Goal: Task Accomplishment & Management: Complete application form

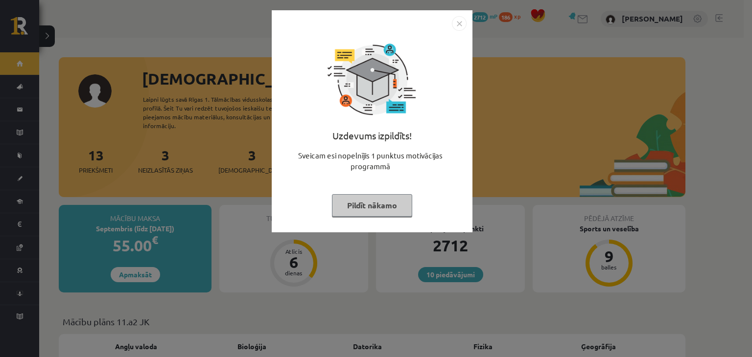
click at [457, 25] on img "Close" at bounding box center [459, 23] width 15 height 15
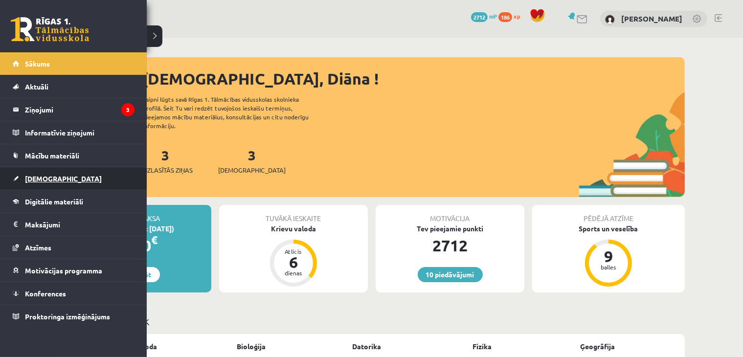
click at [31, 172] on link "[DEMOGRAPHIC_DATA]" at bounding box center [74, 178] width 122 height 23
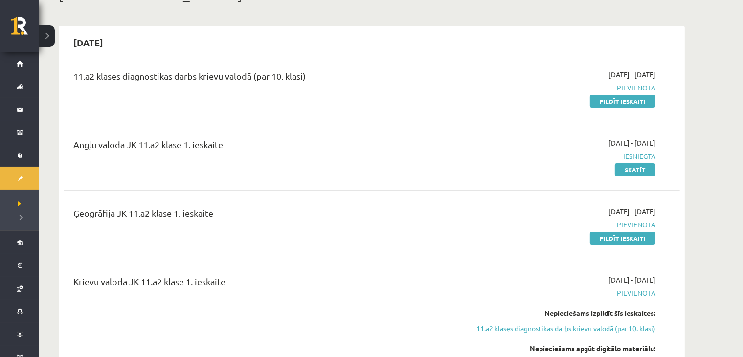
scroll to position [70, 0]
click at [601, 240] on link "Pildīt ieskaiti" at bounding box center [623, 238] width 66 height 13
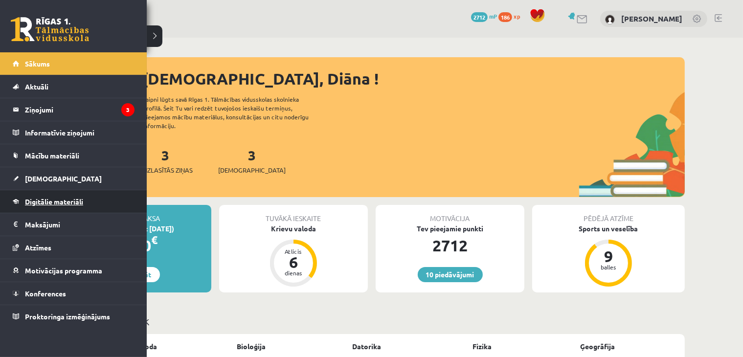
click at [39, 203] on span "Digitālie materiāli" at bounding box center [54, 201] width 58 height 9
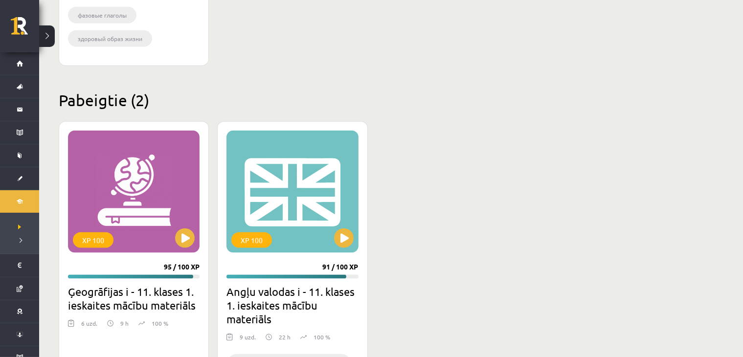
scroll to position [1220, 0]
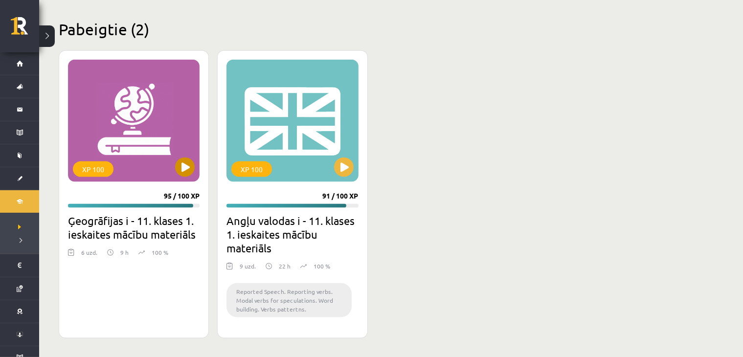
click at [113, 96] on div "XP 100" at bounding box center [134, 121] width 132 height 122
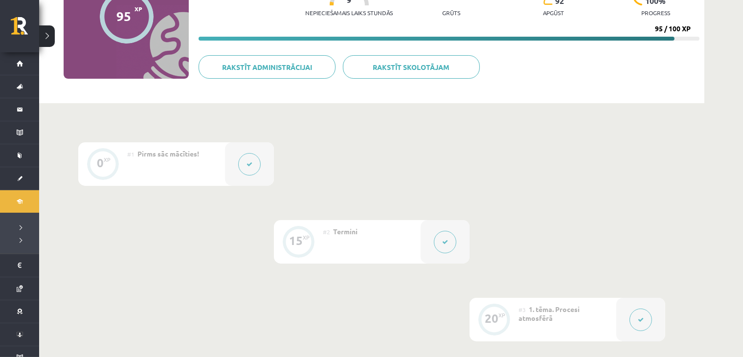
scroll to position [228, 0]
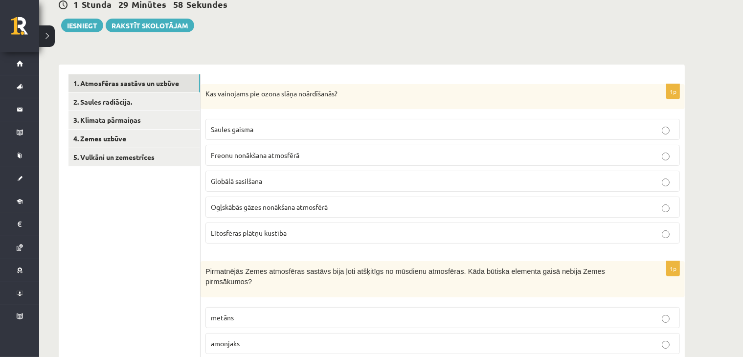
scroll to position [114, 0]
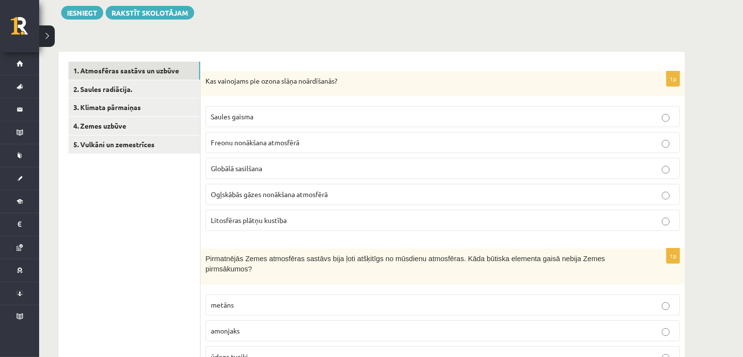
click at [247, 146] on p "Freonu nonākšana atmosfērā" at bounding box center [443, 143] width 464 height 10
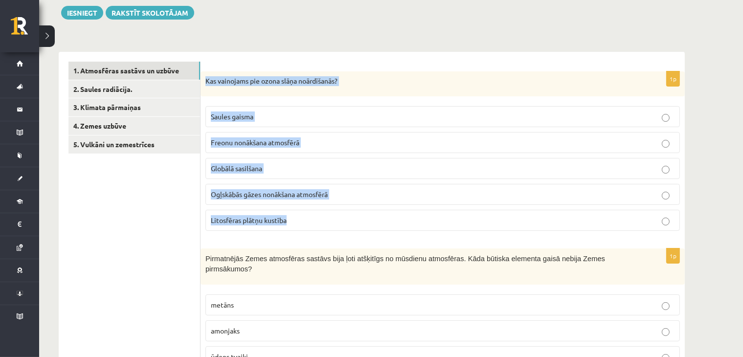
drag, startPoint x: 201, startPoint y: 83, endPoint x: 324, endPoint y: 227, distance: 189.5
click at [324, 227] on div "1p Kas vainojams pie ozona slāņa noārdīšanās? Saules gaisma Freonu nonākšana at…" at bounding box center [443, 155] width 484 height 168
copy div "Kas vainojams pie ozona slāņa noārdīšanās? Saules gaisma Freonu nonākšana atmos…"
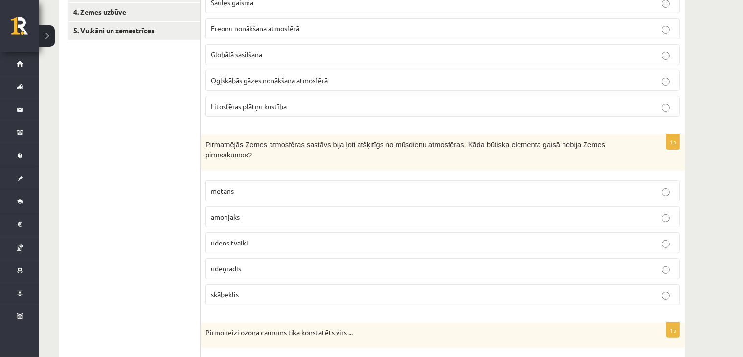
scroll to position [343, 0]
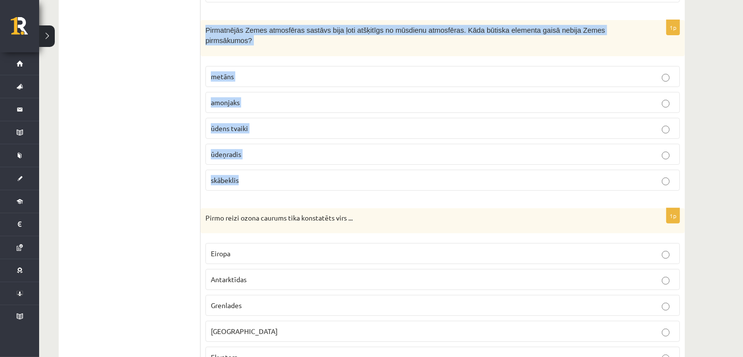
drag, startPoint x: 202, startPoint y: 30, endPoint x: 294, endPoint y: 167, distance: 165.4
click at [294, 167] on div "1p Pirmatnējās Zemes atmosfēras sastāvs bija ļoti atšķitīgs no mūsdienu atmosfē…" at bounding box center [443, 109] width 484 height 178
copy div "Pirmatnējās Zemes atmosfēras sastāvs bija ļoti atšķitīgs no mūsdienu atmosfēras…"
click at [308, 175] on label "skābeklis" at bounding box center [443, 180] width 475 height 21
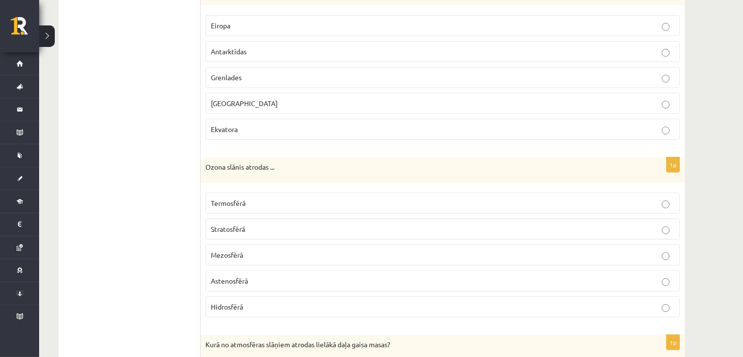
scroll to position [457, 0]
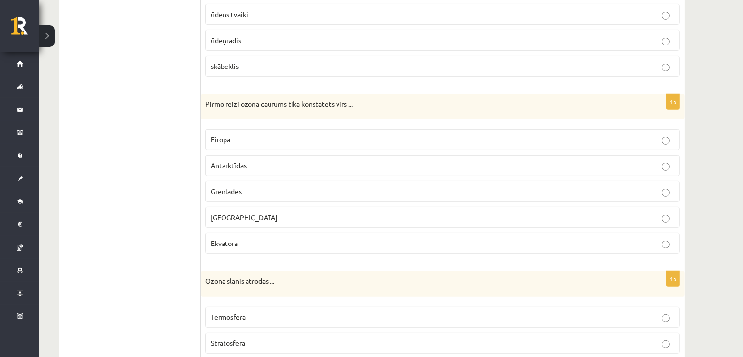
click at [226, 161] on span "Antarktīdas" at bounding box center [229, 165] width 36 height 9
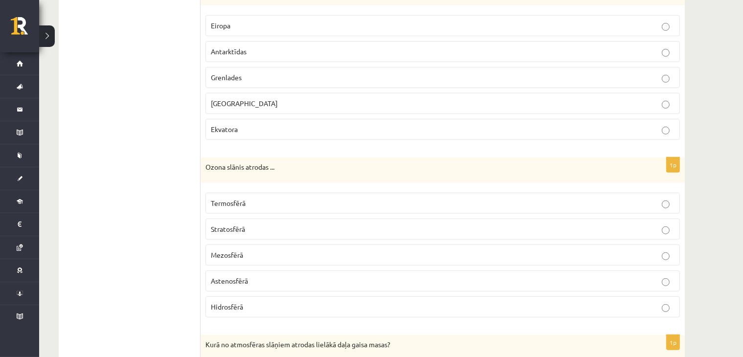
scroll to position [685, 0]
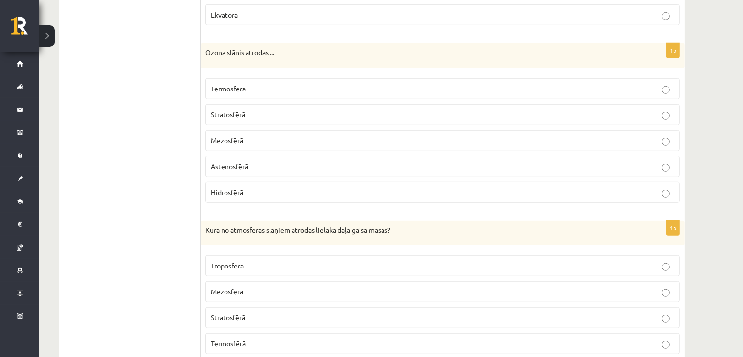
click at [223, 110] on span "Stratosfērā" at bounding box center [228, 114] width 34 height 9
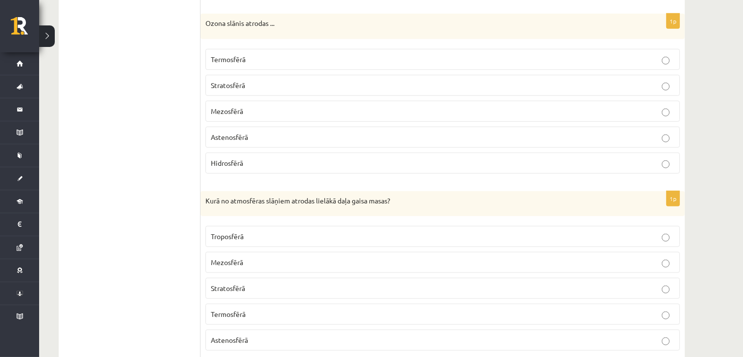
scroll to position [731, 0]
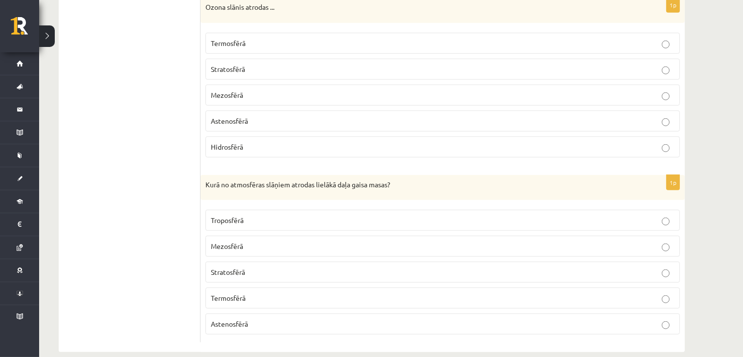
click at [224, 216] on span "Troposfērā" at bounding box center [227, 220] width 33 height 9
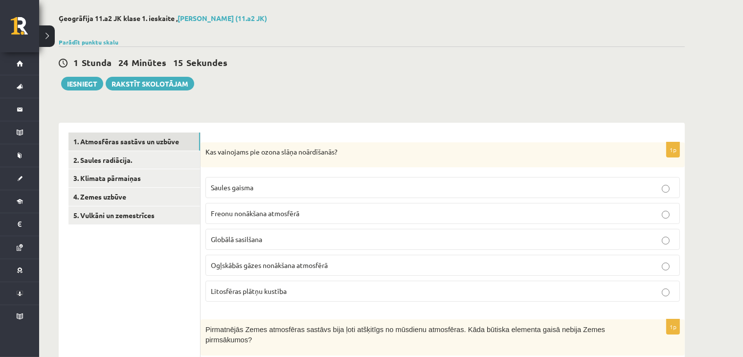
scroll to position [0, 0]
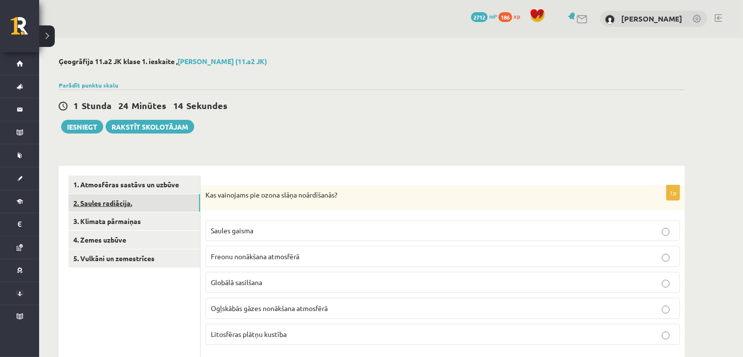
click at [92, 202] on link "2. Saules radiācija." at bounding box center [135, 203] width 132 height 18
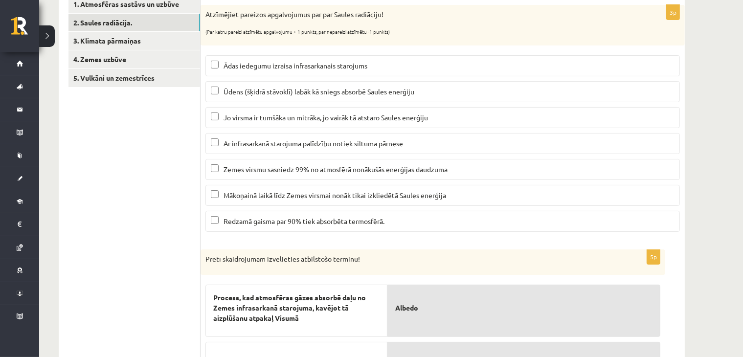
scroll to position [193, 0]
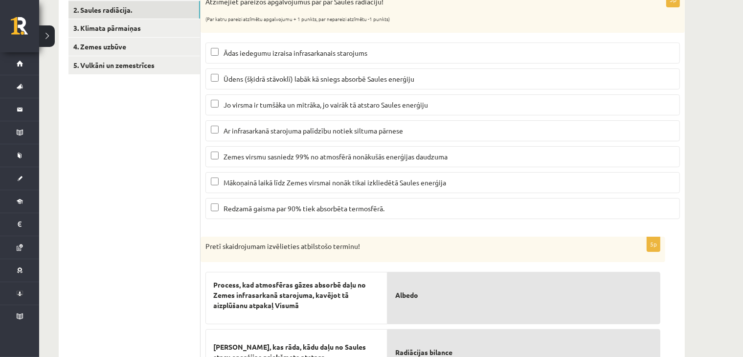
click at [292, 180] on span "Mākoņainā laikā līdz Zemes virsmai nonāk tikai izkliedētā Saules enerģija" at bounding box center [335, 182] width 223 height 9
click at [266, 179] on span "Mākoņainā laikā līdz Zemes virsmai nonāk tikai izkliedētā Saules enerģija" at bounding box center [335, 182] width 223 height 9
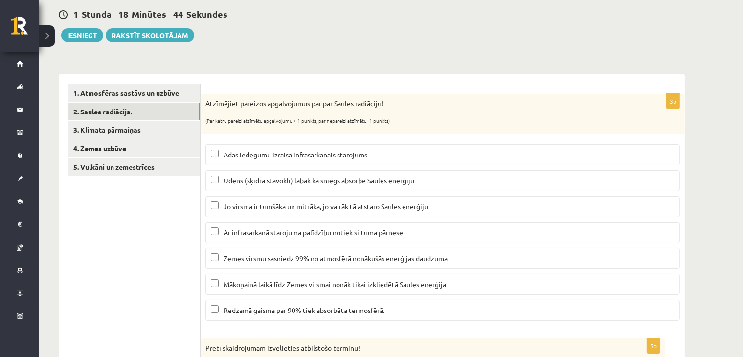
scroll to position [79, 0]
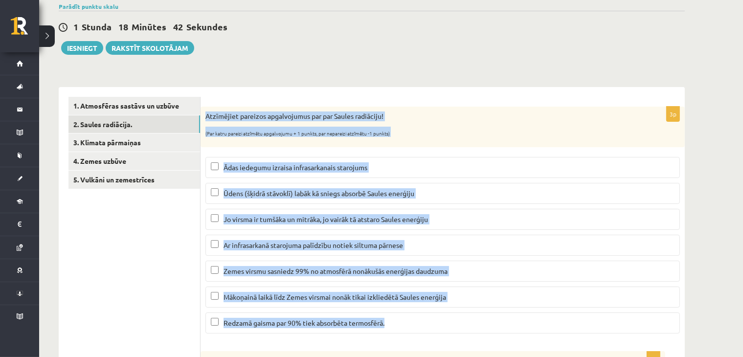
drag, startPoint x: 206, startPoint y: 114, endPoint x: 407, endPoint y: 323, distance: 290.4
click at [407, 323] on div "3p Atzīmējiet pareizos apgalvojumus par par Saules radiāciju! (Par katru pareiz…" at bounding box center [443, 224] width 484 height 235
copy div "Atzīmējiet pareizos apgalvojumus par par Saules radiāciju! (Par katru pareizi a…"
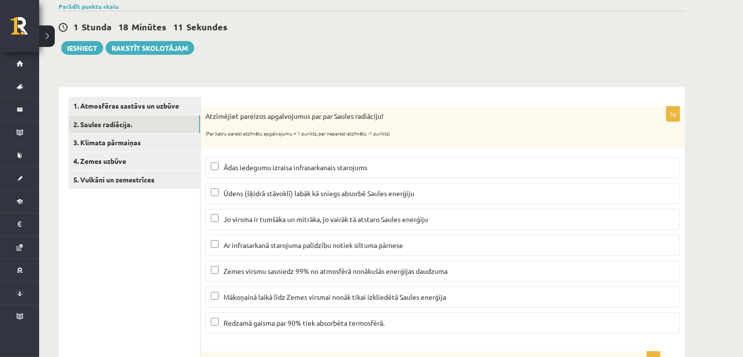
click at [272, 301] on label "Mākoņainā laikā līdz Zemes virsmai nonāk tikai izkliedētā Saules enerģija" at bounding box center [443, 297] width 475 height 21
click at [165, 143] on link "3. Klimata pārmaiņas" at bounding box center [135, 143] width 132 height 18
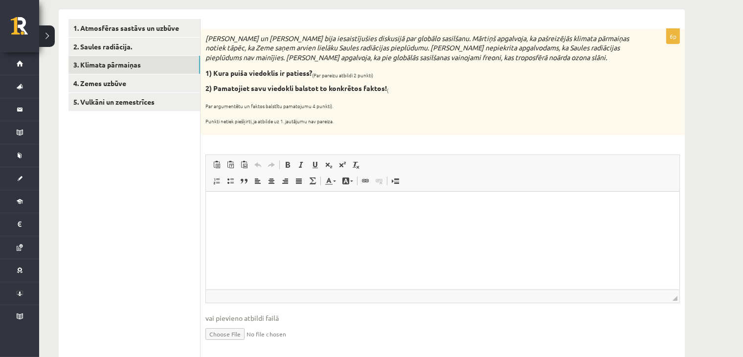
scroll to position [135, 0]
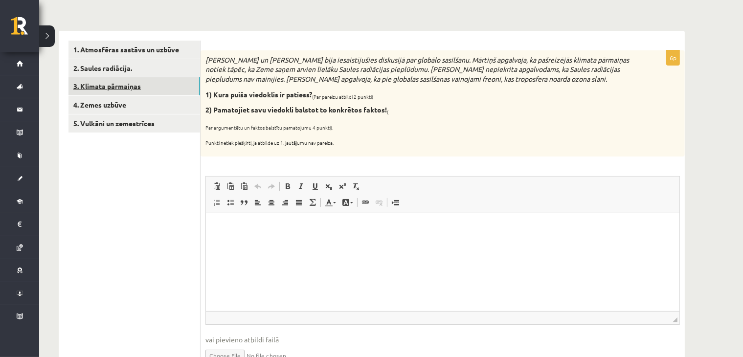
click at [110, 79] on link "3. Klimata pārmaiņas" at bounding box center [135, 86] width 132 height 18
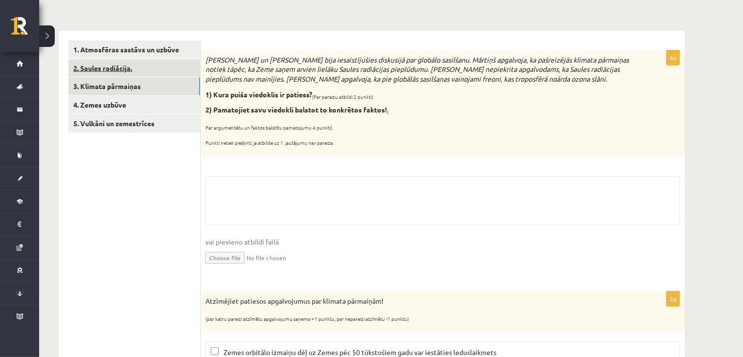
click at [106, 69] on link "2. Saules radiācija." at bounding box center [135, 68] width 132 height 18
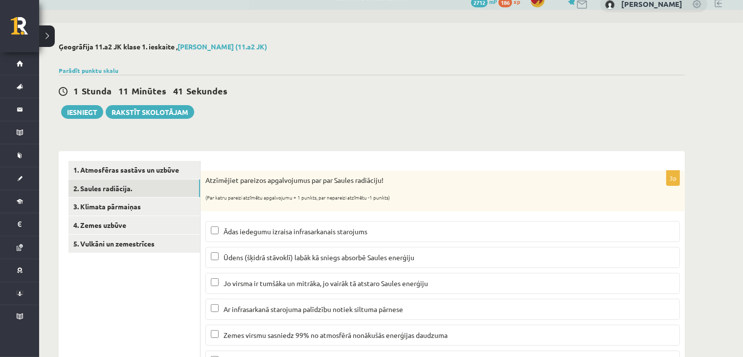
scroll to position [0, 0]
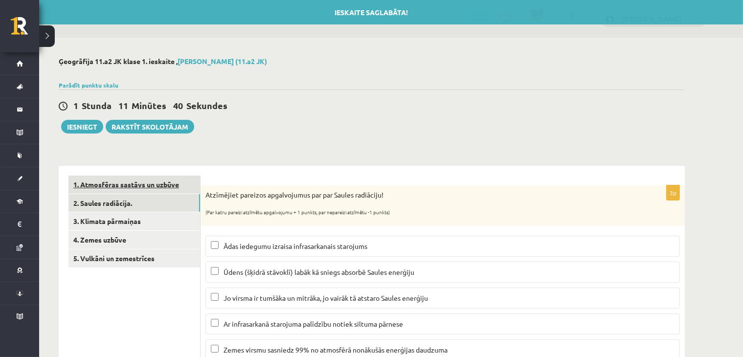
click at [103, 188] on link "1. Atmosfēras sastāvs un uzbūve" at bounding box center [135, 185] width 132 height 18
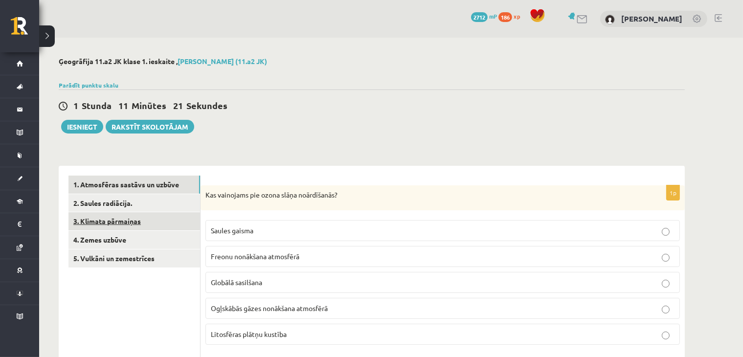
click at [128, 215] on link "3. Klimata pārmaiņas" at bounding box center [135, 221] width 132 height 18
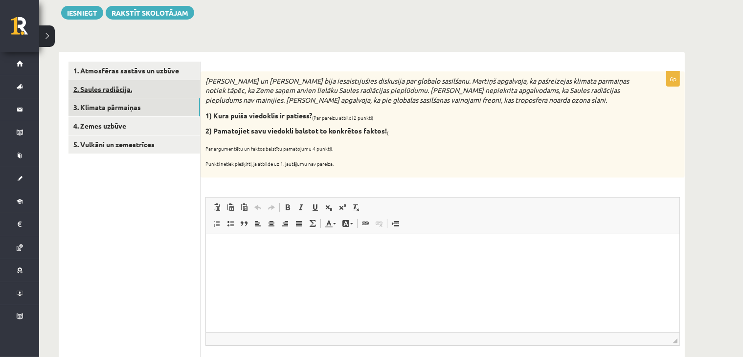
click at [130, 84] on link "2. Saules radiācija." at bounding box center [135, 89] width 132 height 18
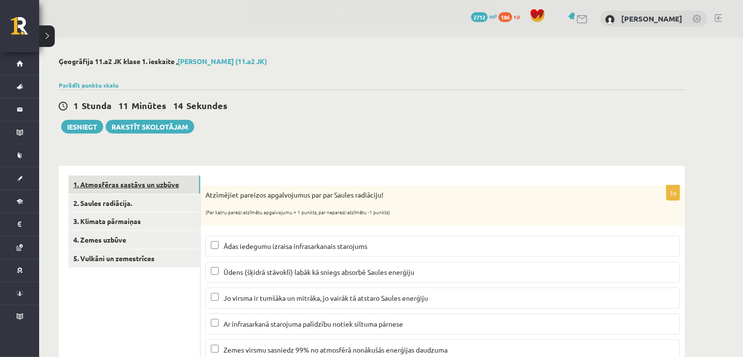
click at [106, 180] on link "1. Atmosfēras sastāvs un uzbūve" at bounding box center [135, 185] width 132 height 18
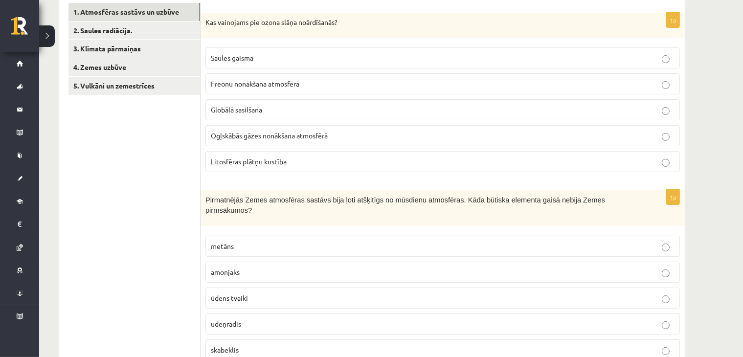
scroll to position [46, 0]
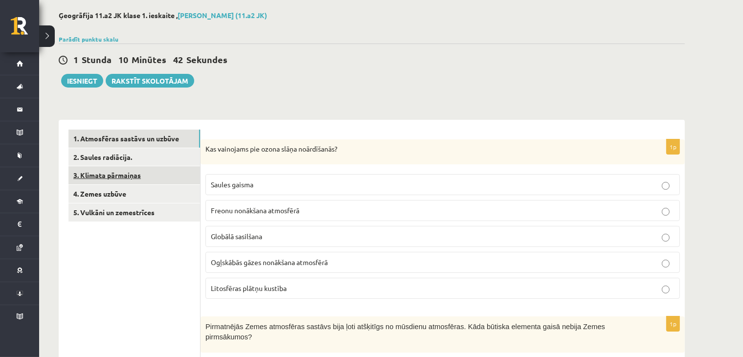
click at [114, 181] on link "3. Klimata pārmaiņas" at bounding box center [135, 175] width 132 height 18
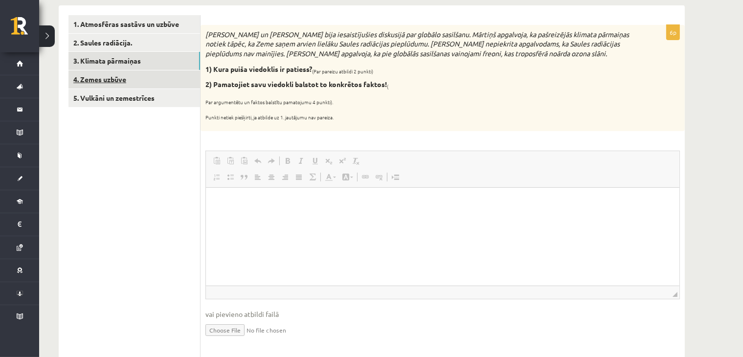
scroll to position [0, 0]
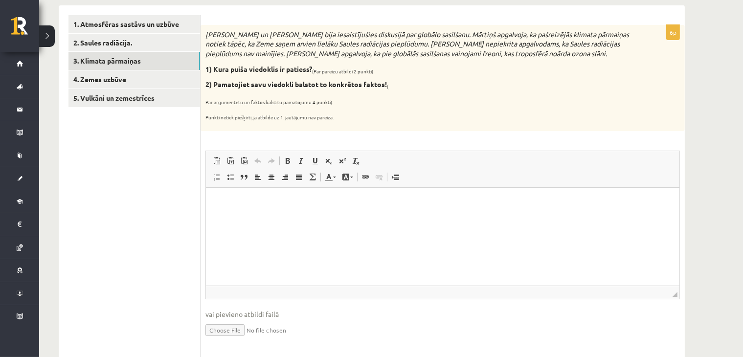
click at [261, 212] on html at bounding box center [443, 202] width 474 height 30
click at [291, 203] on p "**********" at bounding box center [442, 202] width 455 height 10
click at [335, 202] on p "**********" at bounding box center [442, 202] width 455 height 10
drag, startPoint x: 298, startPoint y: 203, endPoint x: 272, endPoint y: 201, distance: 25.5
click at [272, 201] on p "**********" at bounding box center [442, 202] width 455 height 10
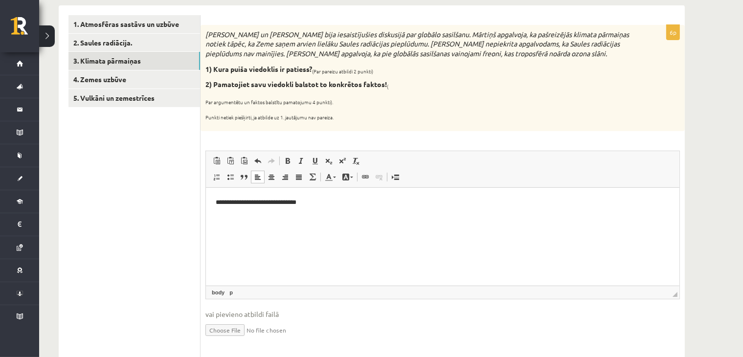
click at [272, 202] on p "**********" at bounding box center [442, 202] width 455 height 10
click at [314, 206] on p "**********" at bounding box center [442, 202] width 455 height 10
click at [119, 21] on link "1. Atmosfēras sastāvs un uzbūve" at bounding box center [135, 24] width 132 height 18
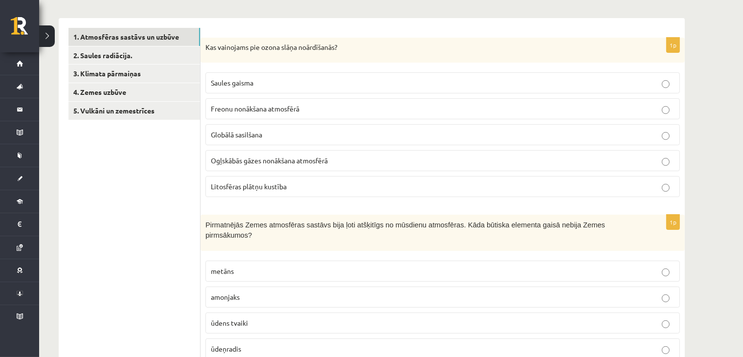
scroll to position [160, 0]
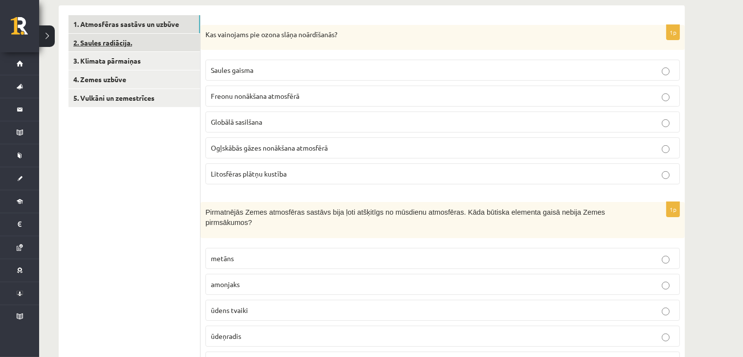
click at [115, 44] on link "2. Saules radiācija." at bounding box center [135, 43] width 132 height 18
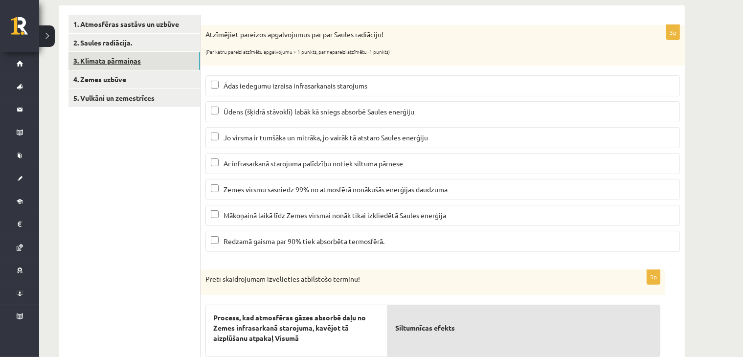
click at [106, 66] on link "3. Klimata pārmaiņas" at bounding box center [135, 61] width 132 height 18
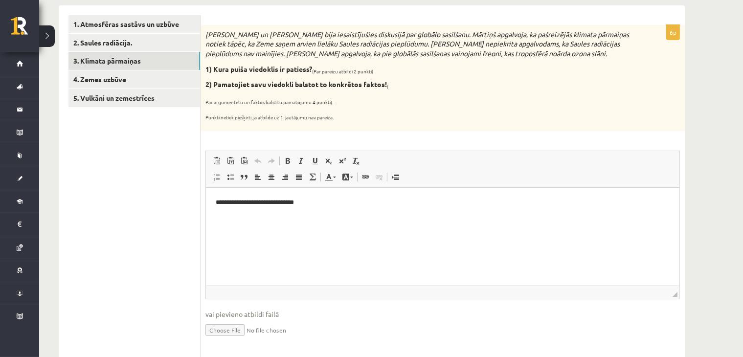
scroll to position [0, 0]
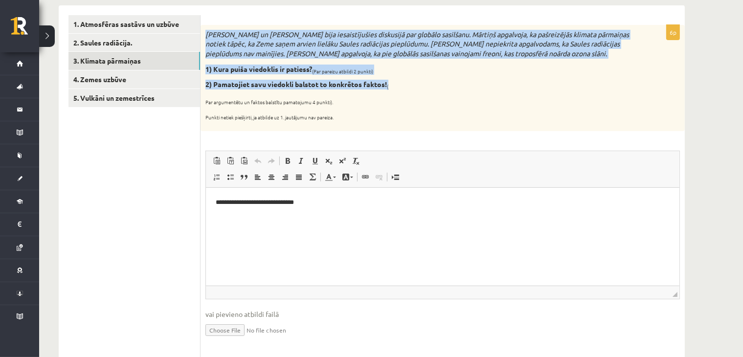
drag, startPoint x: 202, startPoint y: 34, endPoint x: 390, endPoint y: 87, distance: 194.9
click at [390, 87] on div "Mārtiņš un Jānis bija iesaistījušies diskusijā par globālo sasilšanu. Mārtiņš a…" at bounding box center [443, 78] width 484 height 106
copy div "Mārtiņš un Jānis bija iesaistījušies diskusijā par globālo sasilšanu. Mārtiņš a…"
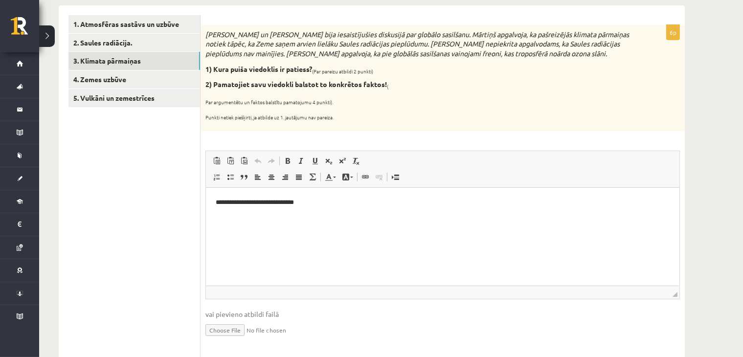
click at [446, 99] on p "Par argumentētu un faktos balstītu pamatojumu 4 punkti)." at bounding box center [419, 100] width 426 height 10
drag, startPoint x: 204, startPoint y: 36, endPoint x: 530, endPoint y: 61, distance: 327.3
click at [530, 61] on div "Mārtiņš un Jānis bija iesaistījušies diskusijā par globālo sasilšanu. Mārtiņš a…" at bounding box center [443, 78] width 484 height 106
copy div "Mārtiņš un Jānis bija iesaistījušies diskusijā par globālo sasilšanu. Mārtiņš a…"
click at [137, 176] on ul "1. Atmosfēras sastāvs un uzbūve 2. Saules radiācija. 3. Klimata pārmaiņas 4. Ze…" at bounding box center [135, 294] width 132 height 558
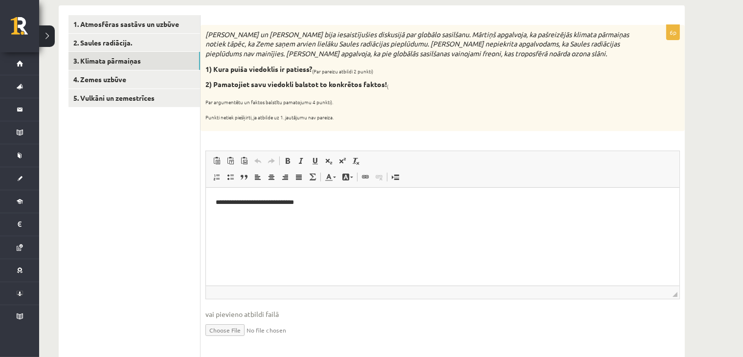
click at [243, 202] on p "**********" at bounding box center [442, 202] width 455 height 10
click at [300, 212] on html "**********" at bounding box center [443, 202] width 474 height 30
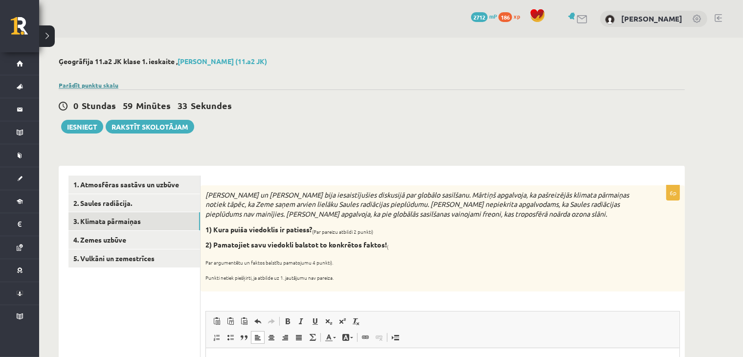
click at [84, 83] on link "Parādīt punktu skalu" at bounding box center [89, 85] width 60 height 8
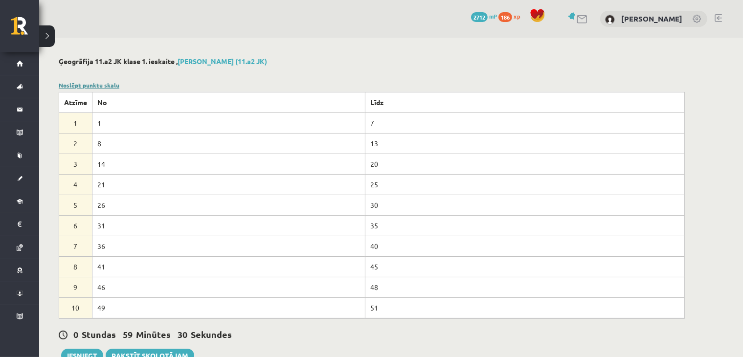
click at [74, 85] on link "Noslēpt punktu skalu" at bounding box center [89, 85] width 61 height 8
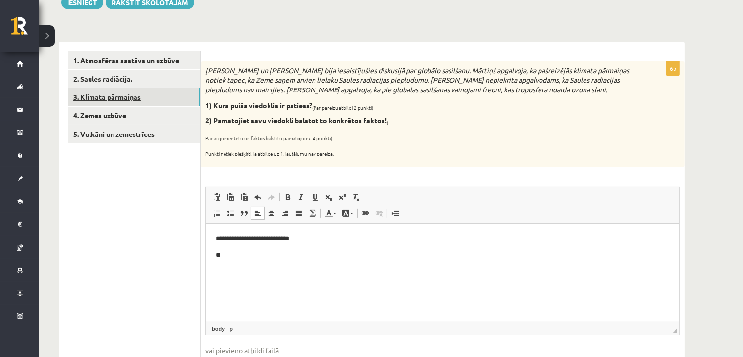
scroll to position [114, 0]
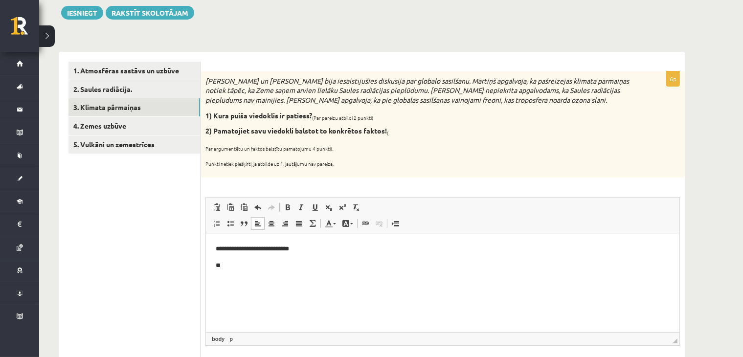
click at [229, 262] on p "**" at bounding box center [442, 265] width 455 height 10
click at [241, 268] on p "**" at bounding box center [442, 265] width 455 height 10
drag, startPoint x: 288, startPoint y: 270, endPoint x: 222, endPoint y: 281, distance: 66.9
click at [222, 280] on html "**********" at bounding box center [443, 257] width 474 height 46
click at [373, 266] on p "**********" at bounding box center [442, 265] width 455 height 10
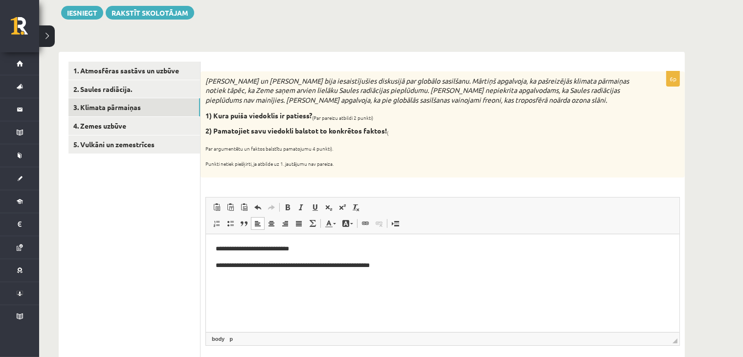
click at [419, 271] on html "**********" at bounding box center [443, 257] width 474 height 46
click at [504, 269] on p "**********" at bounding box center [442, 265] width 455 height 10
click at [576, 256] on body "**********" at bounding box center [442, 257] width 454 height 26
click at [300, 266] on p "**********" at bounding box center [442, 265] width 455 height 10
click at [570, 276] on html "**********" at bounding box center [443, 257] width 474 height 46
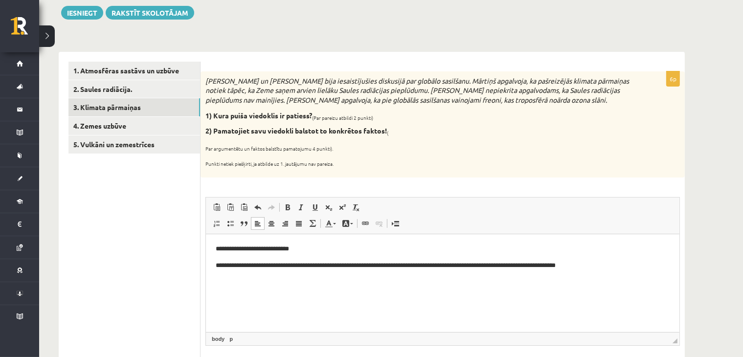
click at [561, 265] on p "**********" at bounding box center [442, 265] width 455 height 10
click at [545, 265] on p "**********" at bounding box center [442, 265] width 455 height 10
click at [542, 265] on p "**********" at bounding box center [442, 265] width 455 height 10
click at [547, 268] on p "**********" at bounding box center [442, 265] width 455 height 10
click at [568, 263] on p "**********" at bounding box center [442, 265] width 455 height 10
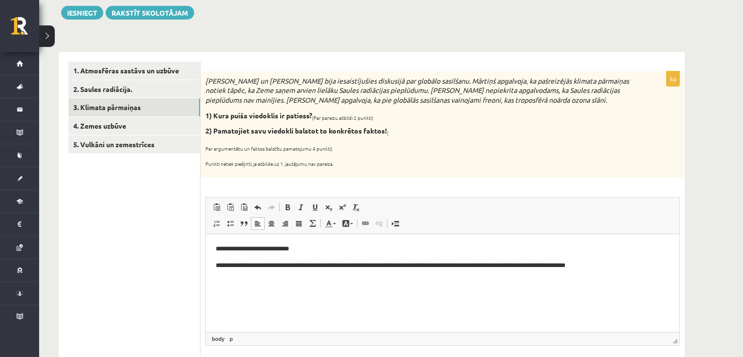
click at [642, 257] on body "**********" at bounding box center [442, 257] width 454 height 26
drag, startPoint x: 615, startPoint y: 265, endPoint x: 592, endPoint y: 277, distance: 26.0
click at [592, 277] on html "**********" at bounding box center [443, 257] width 474 height 46
click at [638, 266] on p "**********" at bounding box center [442, 265] width 455 height 10
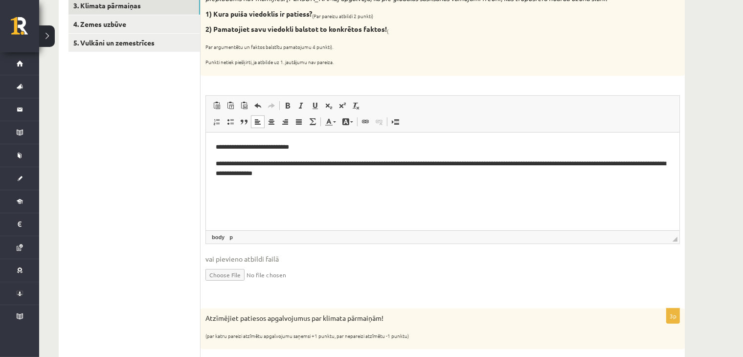
scroll to position [228, 0]
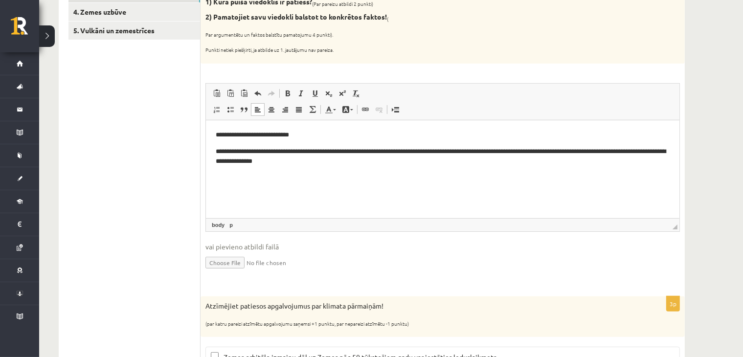
click at [146, 229] on ul "1. Atmosfēras sastāvs un uzbūve 2. Saules radiācija. 3. Klimata pārmaiņas 4. Ze…" at bounding box center [135, 227] width 132 height 558
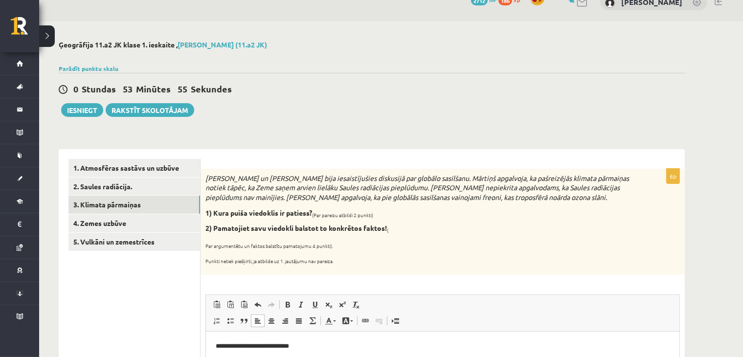
scroll to position [405, 0]
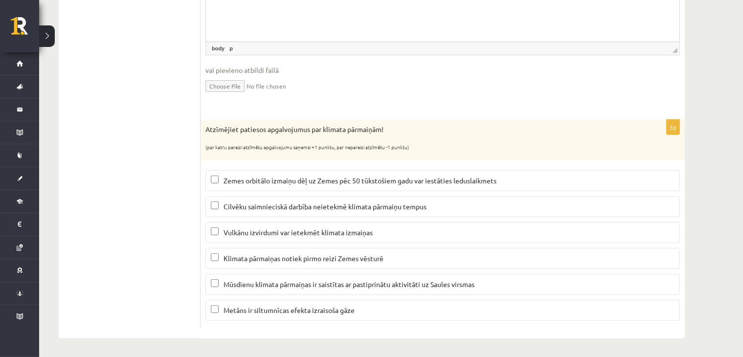
click at [108, 248] on ul "1. Atmosfēras sastāvs un uzbūve 2. Saules radiācija. 3. Klimata pārmaiņas 4. Ze…" at bounding box center [135, 50] width 132 height 558
click at [221, 228] on p "Vulkānu izvirdumi var ietekmēt klimata izmaiņas" at bounding box center [443, 233] width 464 height 10
click at [273, 306] on span "Metāns ir siltumnīcas efekta izraisoša gāze" at bounding box center [289, 310] width 131 height 9
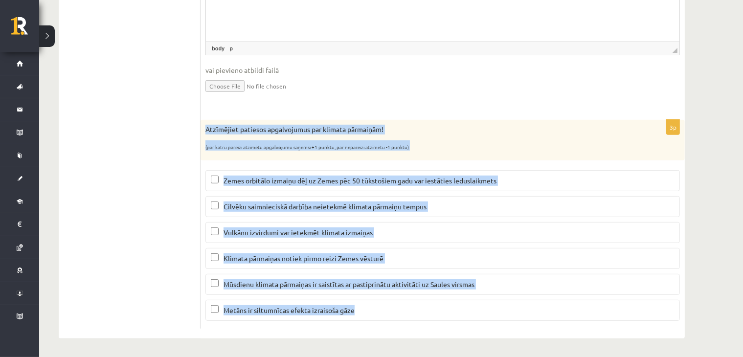
drag, startPoint x: 202, startPoint y: 130, endPoint x: 404, endPoint y: 320, distance: 277.3
click at [404, 320] on div "3p Atzīmējiet patiesos apgalvojumus par klimata pārmaiņām! (par katru pareizi a…" at bounding box center [443, 224] width 484 height 209
copy div "Atzīmējiet patiesos apgalvojumus par klimata pārmaiņām! (par katru pareizi atzī…"
click at [232, 180] on span "Zemes orbitālo izmaiņu dēļ uz Zemes pēc 50 tūkstošiem gadu var iestāties ledusl…" at bounding box center [360, 180] width 273 height 9
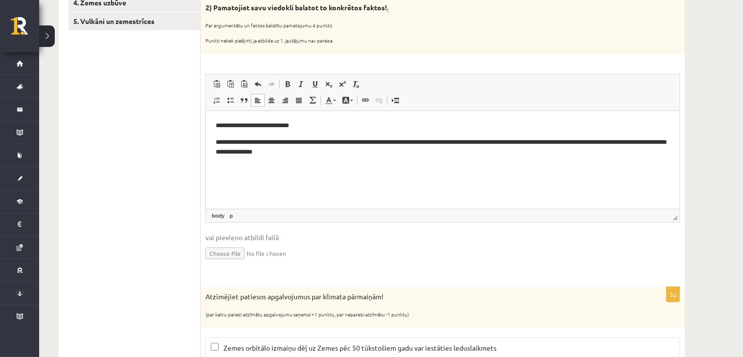
scroll to position [0, 0]
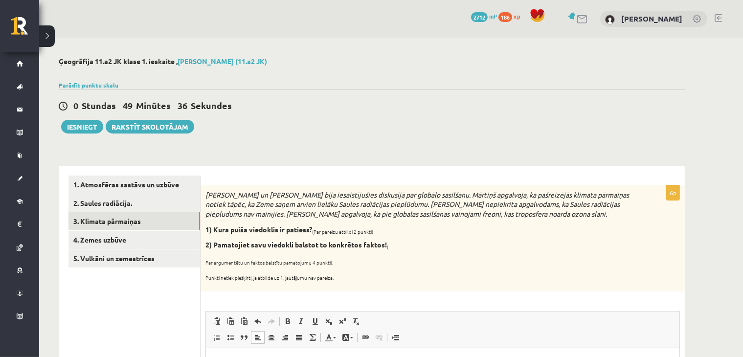
click at [334, 126] on div "0 Stundas 49 Minūtes 36 Sekundes Ieskaite saglabāta! Iesniegt Rakstīt skolotājam" at bounding box center [372, 112] width 626 height 44
click at [119, 242] on link "4. Zemes uzbūve" at bounding box center [135, 240] width 132 height 18
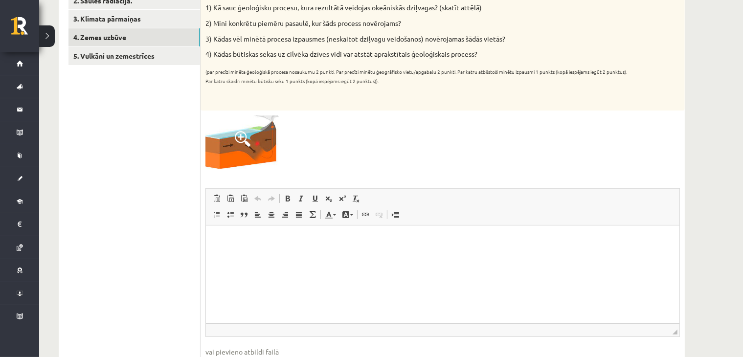
scroll to position [114, 0]
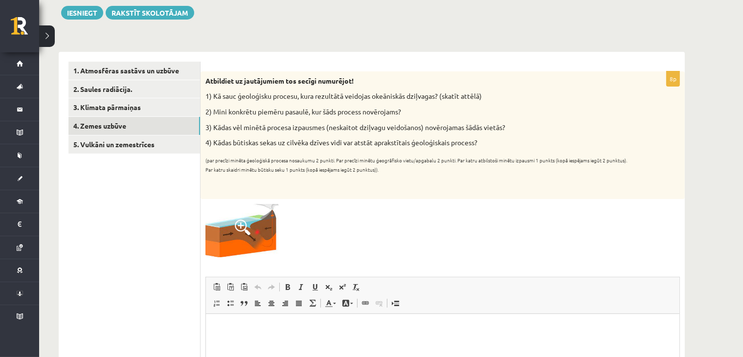
click at [243, 215] on img at bounding box center [242, 230] width 73 height 53
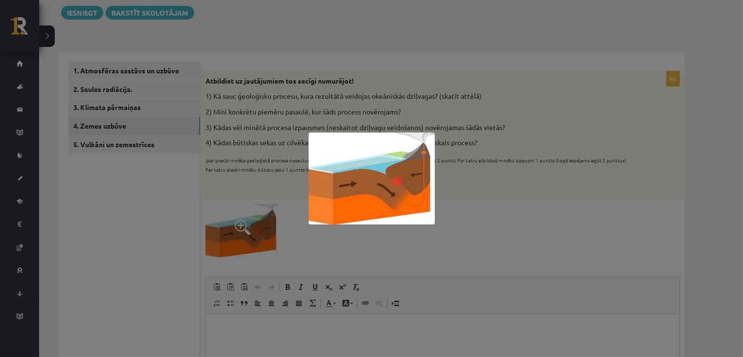
click at [462, 221] on div at bounding box center [371, 178] width 743 height 357
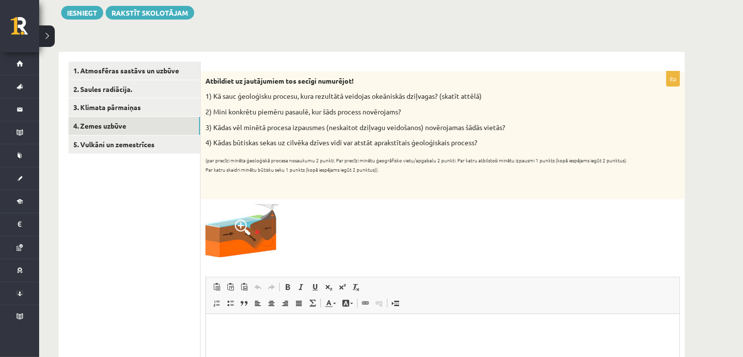
drag, startPoint x: 206, startPoint y: 96, endPoint x: 493, endPoint y: 145, distance: 291.4
click at [493, 145] on div "Atbildiet uz jautājumiem tos secīgi numurējot! 1) Kā sauc ģeoloģisku procesu, k…" at bounding box center [443, 135] width 484 height 128
drag, startPoint x: 339, startPoint y: 132, endPoint x: 329, endPoint y: 130, distance: 9.4
copy div "1) Kā sauc ģeoloģisku procesu, kura rezultātā veidojas okeāniskās dziļvagas? (s…"
click at [442, 180] on p at bounding box center [419, 184] width 426 height 10
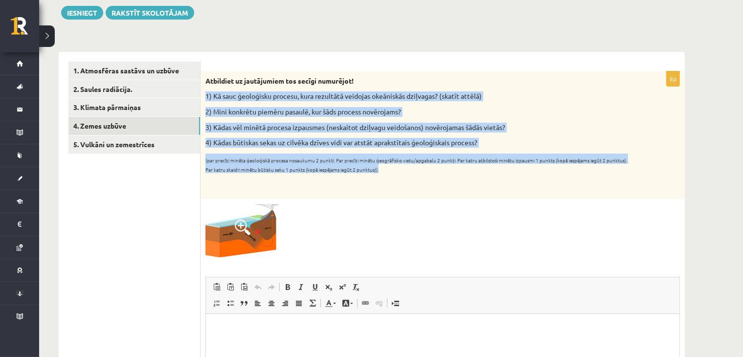
drag, startPoint x: 205, startPoint y: 97, endPoint x: 393, endPoint y: 167, distance: 201.4
click at [393, 167] on div "Atbildiet uz jautājumiem tos secīgi numurējot! 1) Kā sauc ģeoloģisku procesu, k…" at bounding box center [443, 135] width 484 height 128
drag, startPoint x: 370, startPoint y: 146, endPoint x: 362, endPoint y: 143, distance: 8.2
copy div "1) Kā sauc ģeoloģisku procesu, kura rezultātā veidojas okeāniskās dziļvagas? (s…"
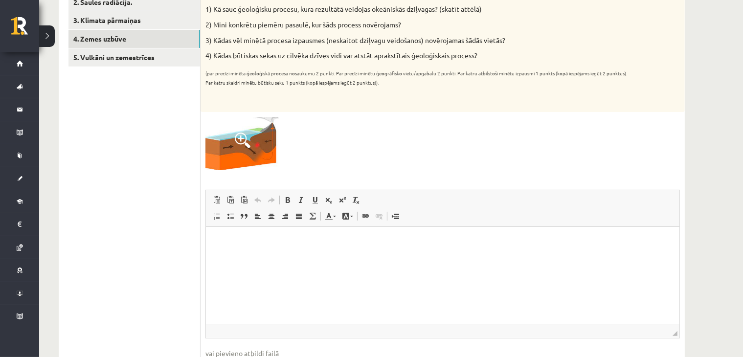
scroll to position [228, 0]
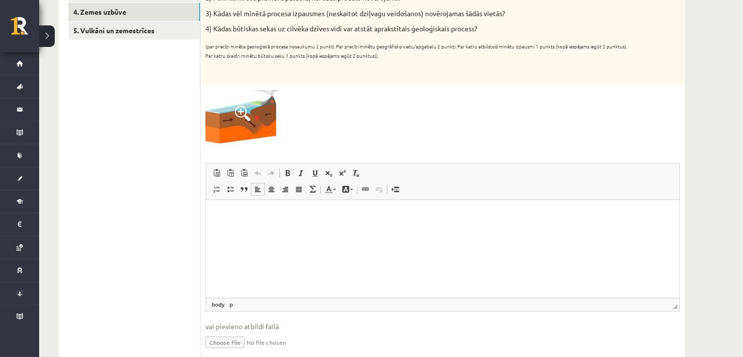
click at [260, 229] on html at bounding box center [443, 215] width 474 height 30
click at [256, 249] on p "**" at bounding box center [442, 247] width 455 height 10
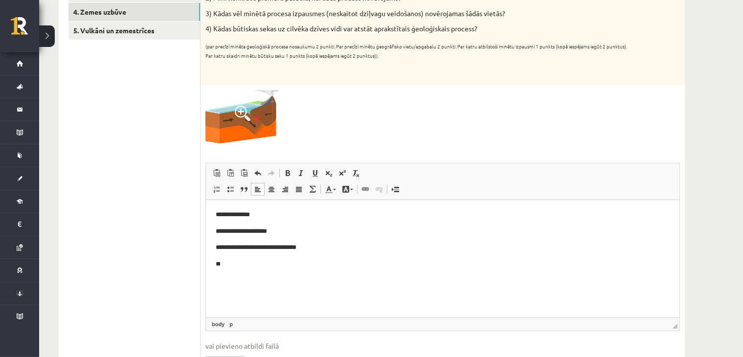
drag, startPoint x: 675, startPoint y: 304, endPoint x: 424, endPoint y: 53, distance: 355.0
click at [676, 324] on span "◢" at bounding box center [675, 326] width 5 height 5
click at [421, 266] on p "**********" at bounding box center [442, 264] width 455 height 10
click at [487, 265] on p "**********" at bounding box center [442, 264] width 455 height 10
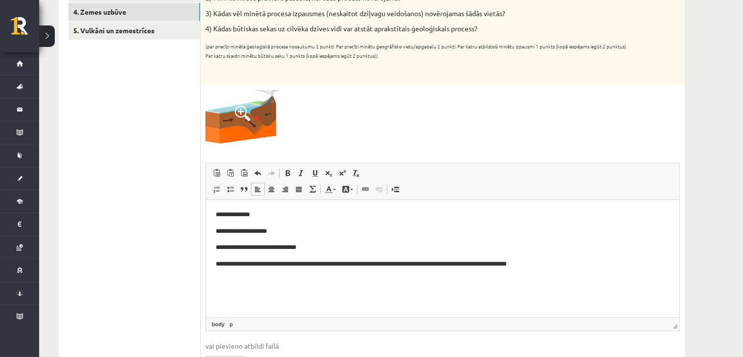
click at [146, 205] on ul "1. Atmosfēras sastāvs un uzbūve 2. Saules radiācija. 3. Klimata pārmaiņas 4. Ze…" at bounding box center [135, 295] width 132 height 694
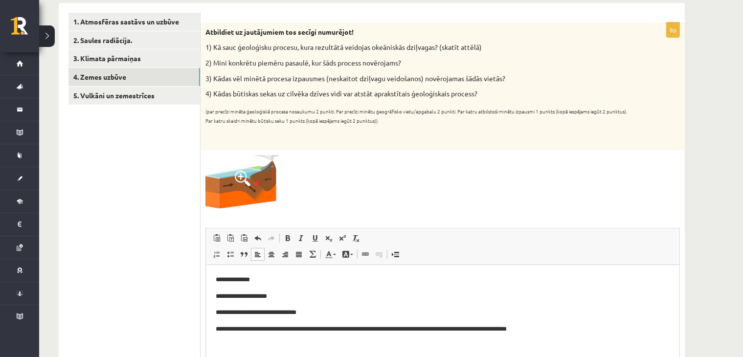
scroll to position [85, 0]
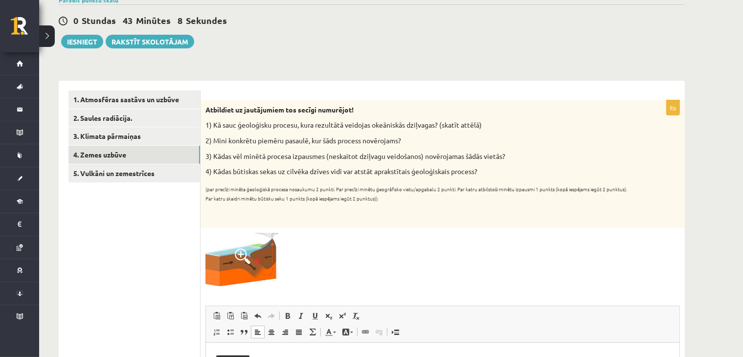
click at [265, 254] on img at bounding box center [242, 259] width 73 height 53
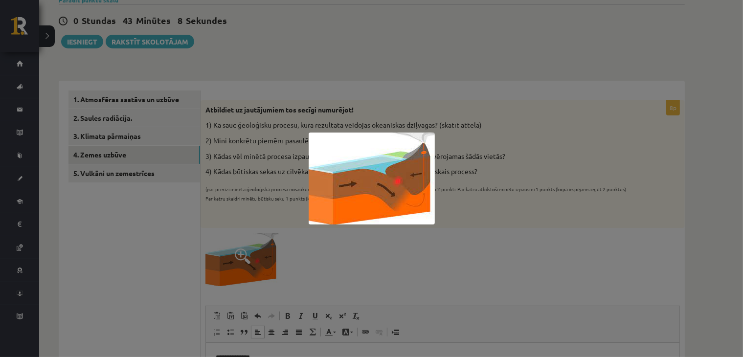
click at [535, 244] on div at bounding box center [371, 178] width 743 height 357
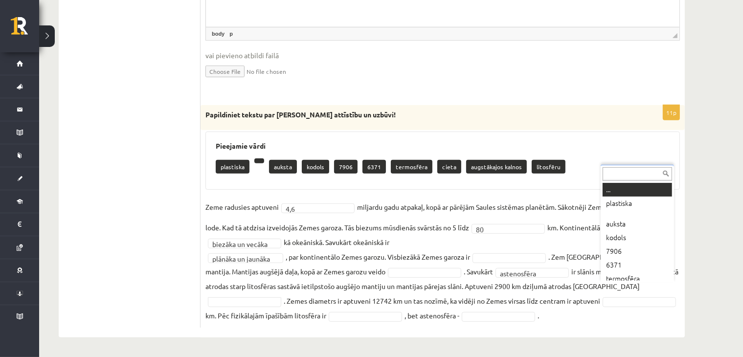
scroll to position [4, 0]
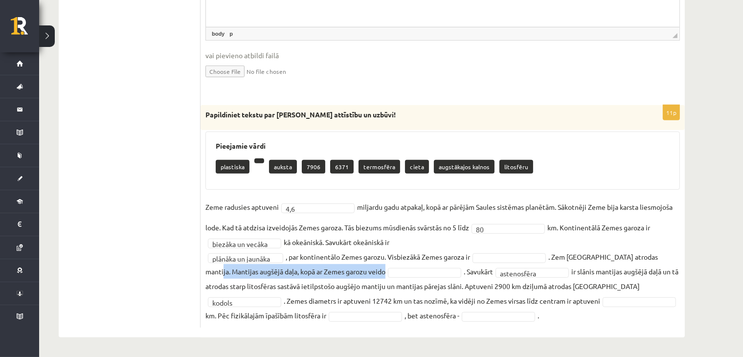
drag, startPoint x: 200, startPoint y: 270, endPoint x: 398, endPoint y: 269, distance: 198.2
click at [398, 269] on div "**********" at bounding box center [443, 216] width 484 height 223
copy fieldset "Mantijas augšējā daļa, kopā ar Zemes garozu veido"
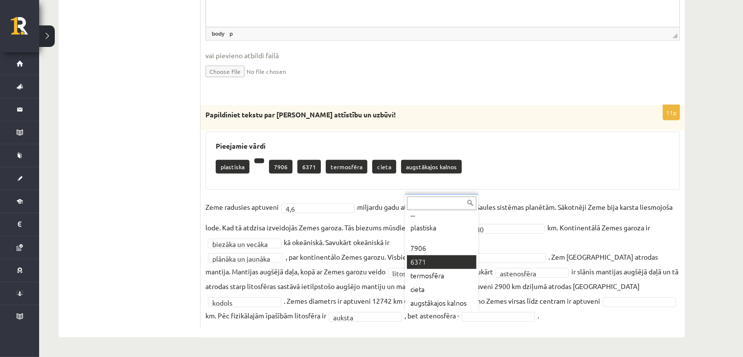
scroll to position [14, 0]
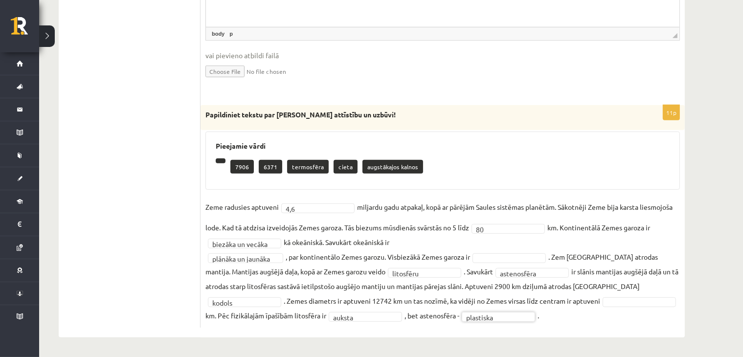
drag, startPoint x: 614, startPoint y: 300, endPoint x: 678, endPoint y: 315, distance: 66.2
click at [678, 315] on fieldset "**********" at bounding box center [443, 261] width 475 height 123
drag, startPoint x: 655, startPoint y: 310, endPoint x: 649, endPoint y: 306, distance: 7.5
drag, startPoint x: 646, startPoint y: 303, endPoint x: 653, endPoint y: 321, distance: 19.5
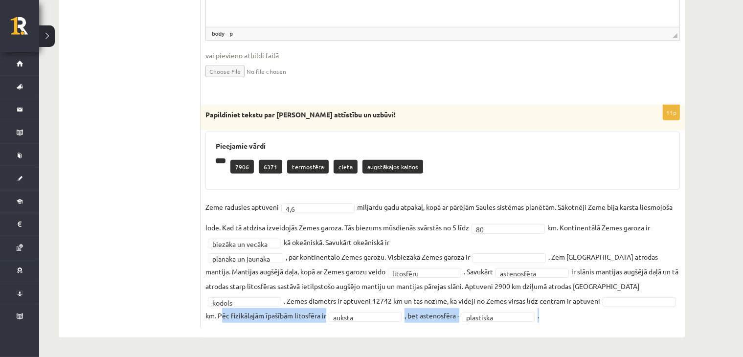
click at [654, 321] on fieldset "**********" at bounding box center [443, 261] width 475 height 123
drag, startPoint x: 618, startPoint y: 324, endPoint x: 607, endPoint y: 318, distance: 12.5
click at [617, 324] on div "**********" at bounding box center [443, 216] width 484 height 223
click at [605, 308] on fieldset "**********" at bounding box center [443, 261] width 475 height 123
drag, startPoint x: 614, startPoint y: 300, endPoint x: 324, endPoint y: 318, distance: 290.2
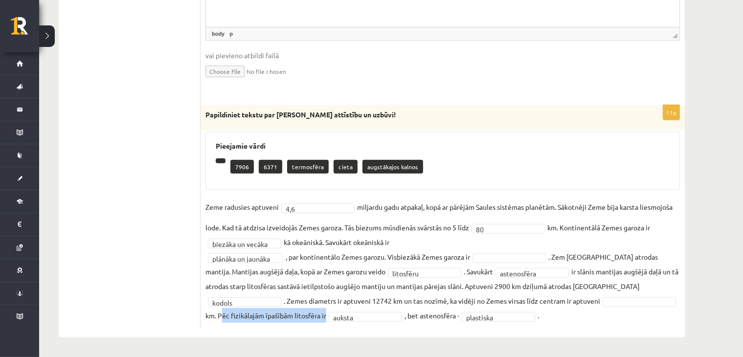
click at [324, 318] on fieldset "**********" at bounding box center [443, 261] width 475 height 123
click at [514, 316] on fieldset "**********" at bounding box center [443, 261] width 475 height 123
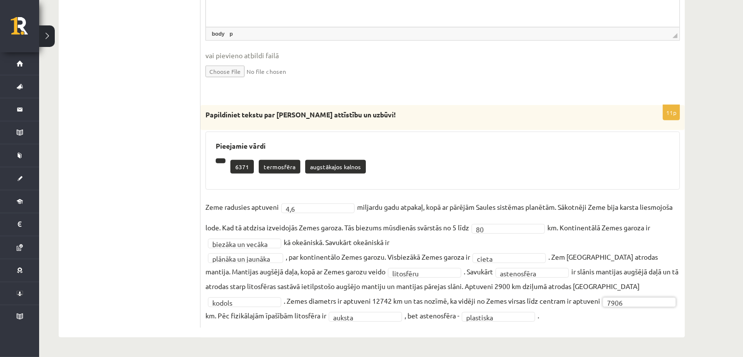
click at [535, 308] on fieldset "**********" at bounding box center [443, 261] width 475 height 123
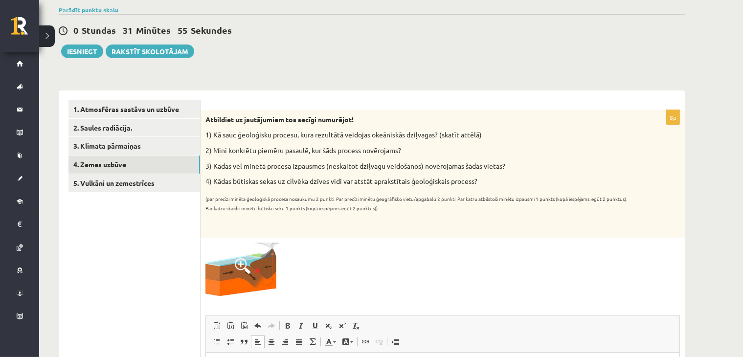
scroll to position [62, 0]
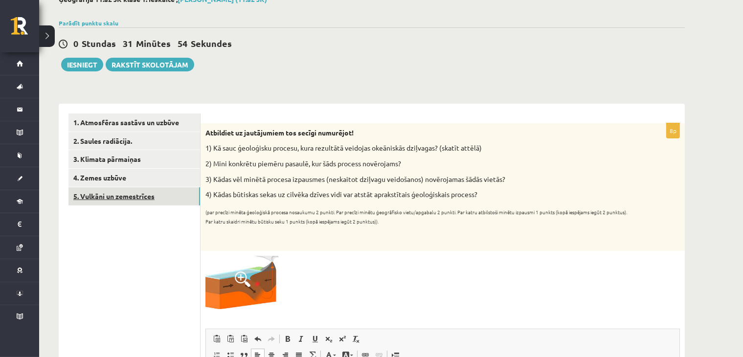
click at [94, 196] on link "5. Vulkāni un zemestrīces" at bounding box center [135, 196] width 132 height 18
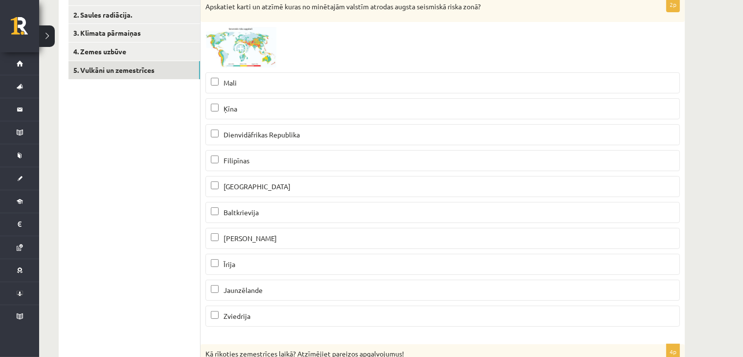
scroll to position [168, 0]
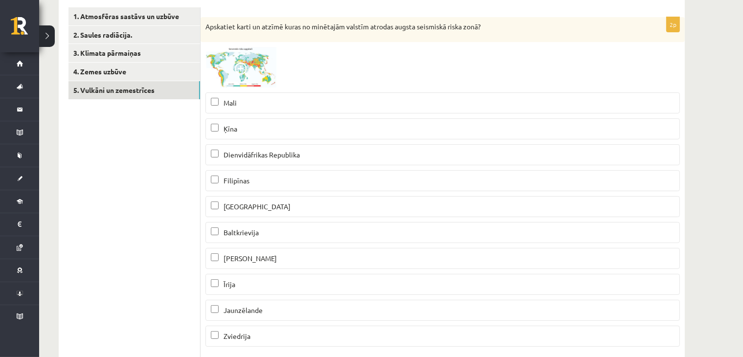
click at [263, 75] on img at bounding box center [242, 67] width 73 height 41
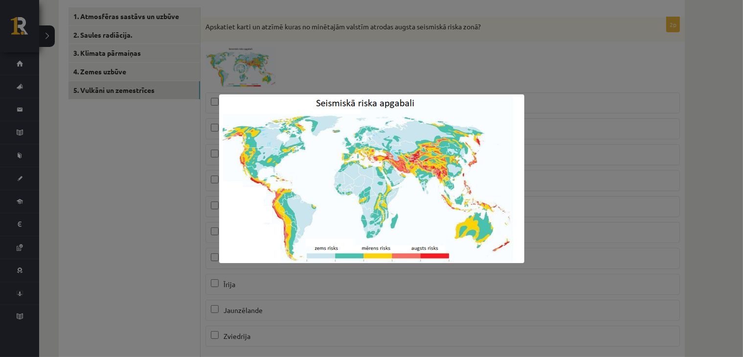
click at [696, 172] on div at bounding box center [371, 178] width 743 height 357
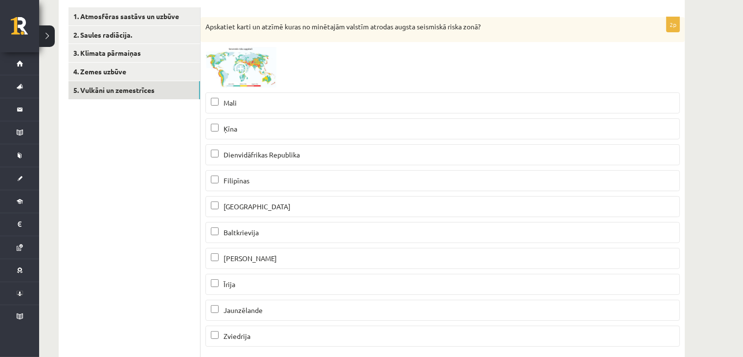
click at [253, 63] on img at bounding box center [242, 67] width 73 height 41
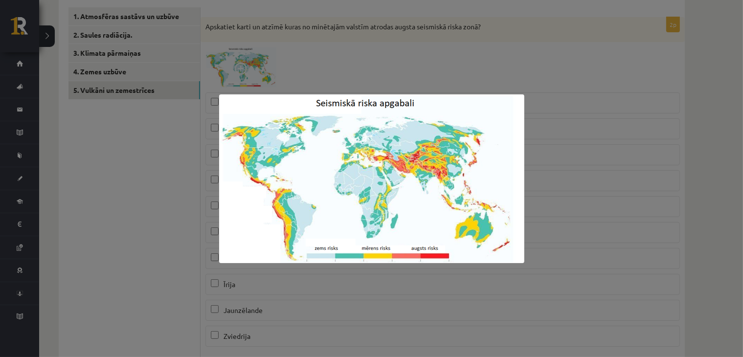
click at [567, 96] on div at bounding box center [371, 178] width 743 height 357
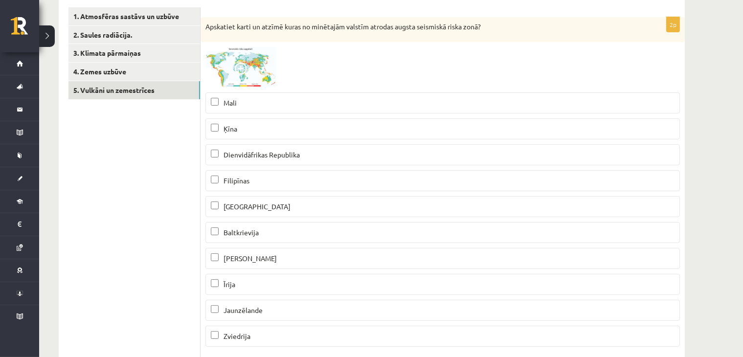
click at [241, 61] on img at bounding box center [242, 67] width 73 height 41
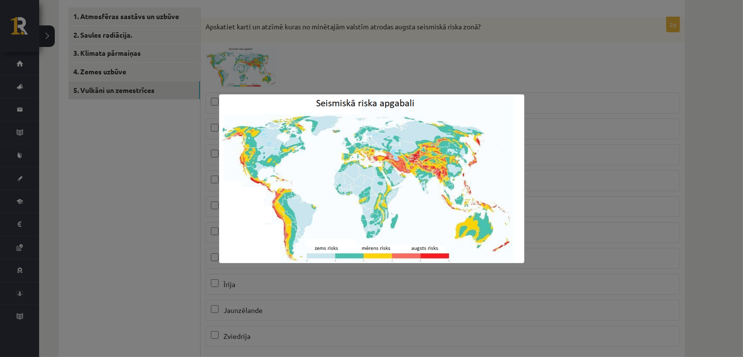
click at [367, 73] on div at bounding box center [371, 178] width 743 height 357
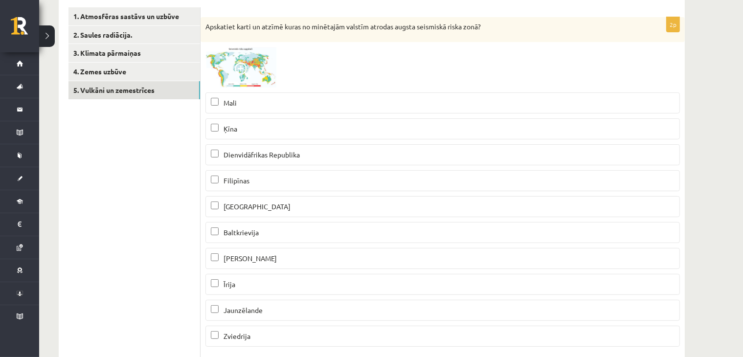
click at [240, 135] on label "Ķīna" at bounding box center [443, 128] width 475 height 21
click at [239, 80] on img at bounding box center [242, 67] width 73 height 41
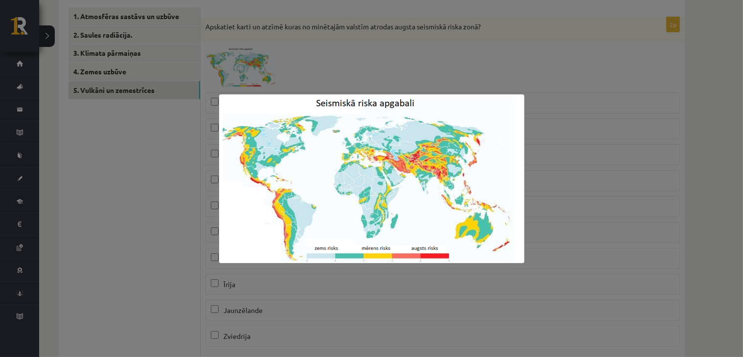
click at [299, 66] on div at bounding box center [371, 178] width 743 height 357
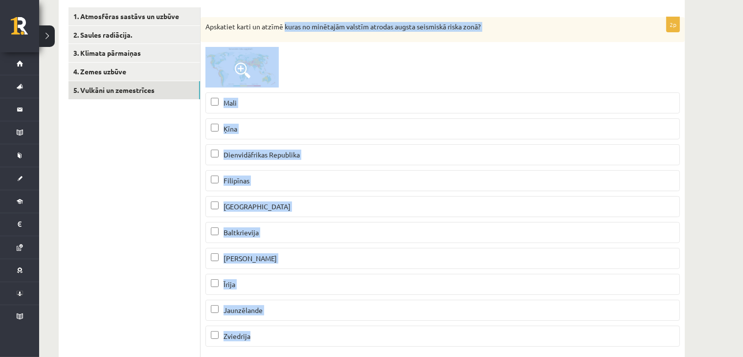
drag, startPoint x: 285, startPoint y: 23, endPoint x: 331, endPoint y: 329, distance: 310.2
click at [331, 329] on div "2p Apskatiet karti un atzīmē kuras no minētajām valstīm atrodas augsta seismisk…" at bounding box center [443, 186] width 484 height 338
copy div "kuras no minētajām valstīm atrodas augsta seismiskā riska zonā? Mali Ķīna Dienv…"
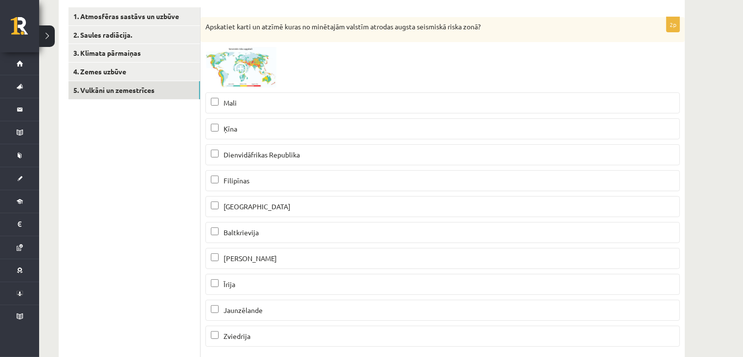
click at [247, 57] on img at bounding box center [242, 67] width 73 height 41
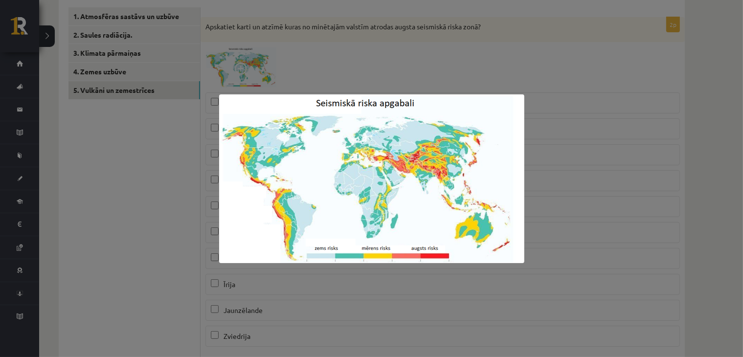
drag, startPoint x: 452, startPoint y: 69, endPoint x: 440, endPoint y: 8, distance: 62.4
click at [450, 69] on div at bounding box center [371, 178] width 743 height 357
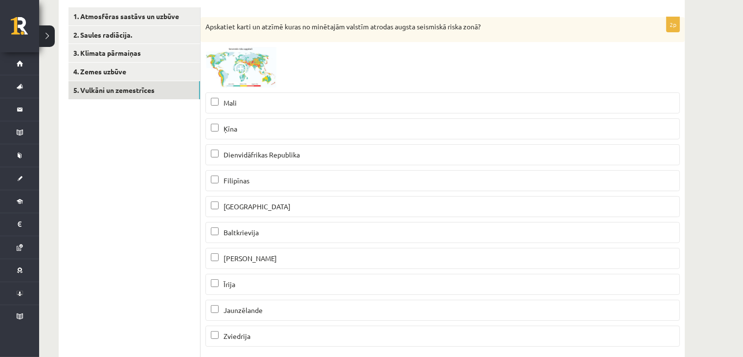
click at [269, 183] on p "Filipīnas" at bounding box center [443, 181] width 464 height 10
click at [236, 69] on span at bounding box center [243, 71] width 16 height 16
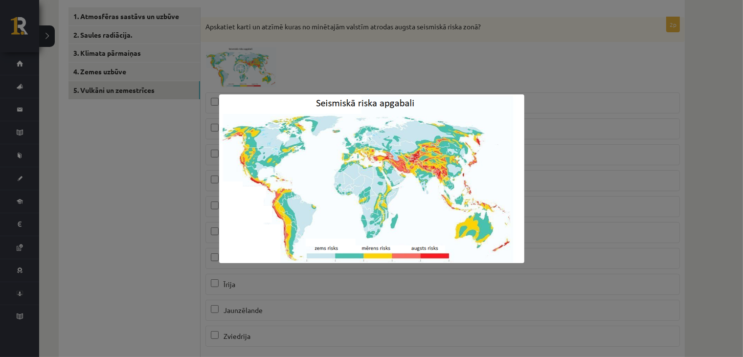
click at [558, 85] on div at bounding box center [371, 178] width 743 height 357
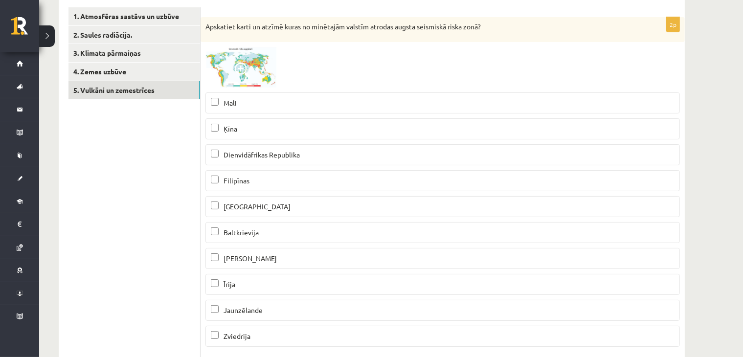
click at [249, 309] on span "Jaunzēlande" at bounding box center [243, 310] width 39 height 9
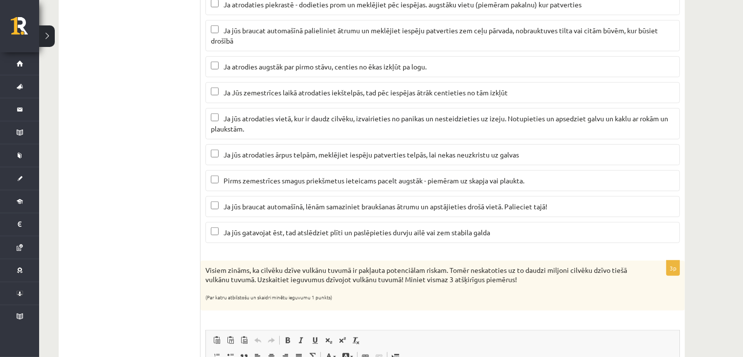
scroll to position [628, 0]
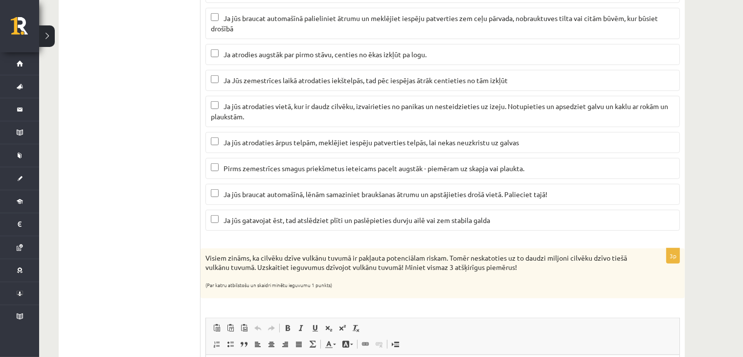
click at [211, 82] on p "Ja Jūs zemestrīces laikā atrodaties iekštelpās, tad pēc iespējas ātrāk centieti…" at bounding box center [443, 80] width 464 height 10
click at [209, 104] on label "Ja jūs atrodaties vietā, kur ir daudz cilvēku, izvairieties no panikas un neste…" at bounding box center [443, 111] width 475 height 31
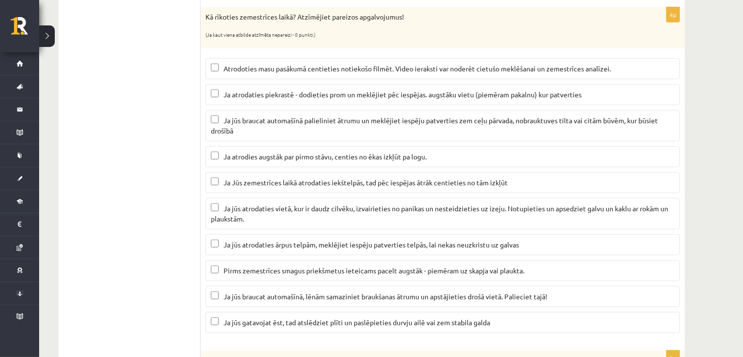
scroll to position [513, 0]
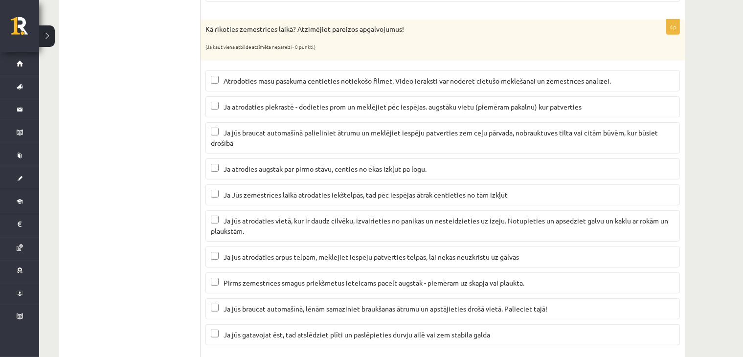
click at [224, 304] on span "Ja jūs braucat automašīnā, lēnām samaziniet braukšanas ātrumu un apstājieties d…" at bounding box center [386, 308] width 324 height 9
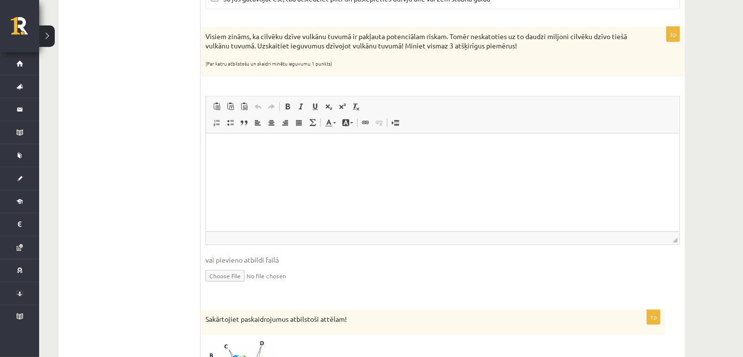
scroll to position [856, 0]
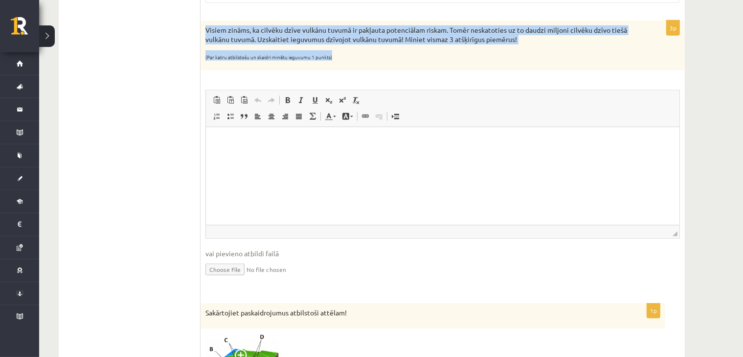
drag, startPoint x: 206, startPoint y: 23, endPoint x: 548, endPoint y: 44, distance: 343.1
click at [548, 44] on div "Visiem zināms, ka cilvēku dzīve vulkānu tuvumā ir pakļauta potenciālam riskam. …" at bounding box center [443, 46] width 484 height 50
click at [474, 50] on p "(Par katru atbilstošu un skaidri minētu ieguvumu 1 punkts)" at bounding box center [419, 55] width 426 height 10
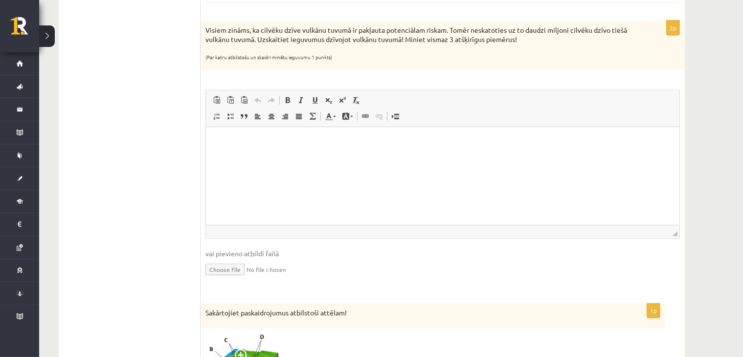
drag, startPoint x: 522, startPoint y: 35, endPoint x: 194, endPoint y: 27, distance: 327.4
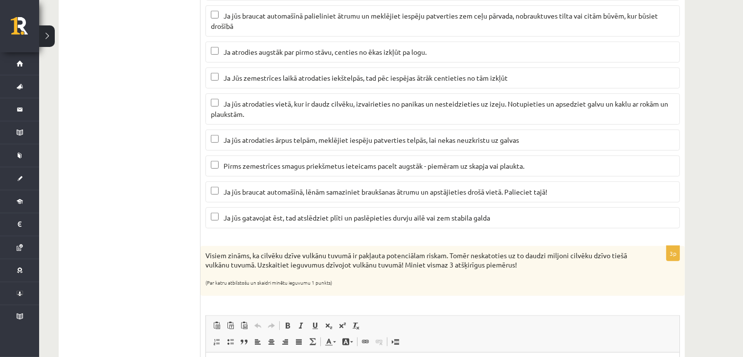
scroll to position [628, 0]
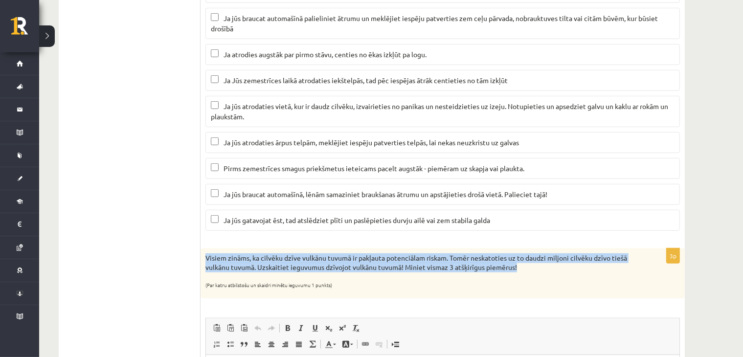
drag, startPoint x: 201, startPoint y: 252, endPoint x: 522, endPoint y: 265, distance: 320.8
click at [522, 265] on div "Visiem zināms, ka cilvēku dzīve vulkānu tuvumā ir pakļauta potenciālam riskam. …" at bounding box center [443, 274] width 484 height 50
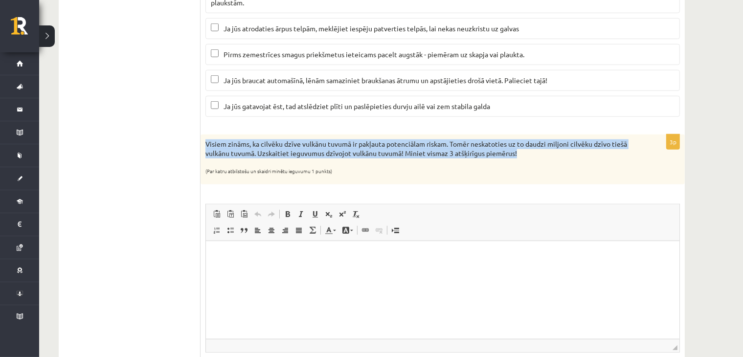
scroll to position [856, 0]
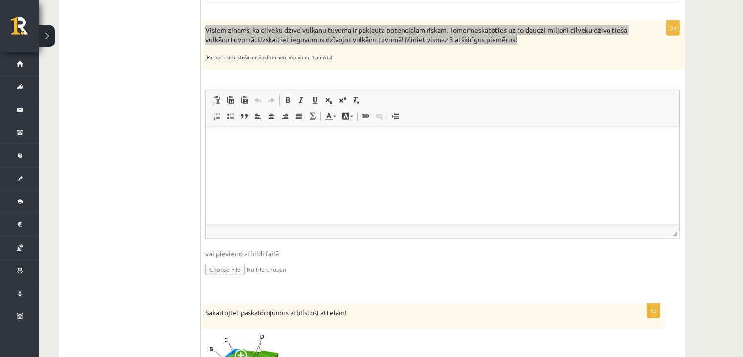
click at [264, 157] on html at bounding box center [443, 142] width 474 height 30
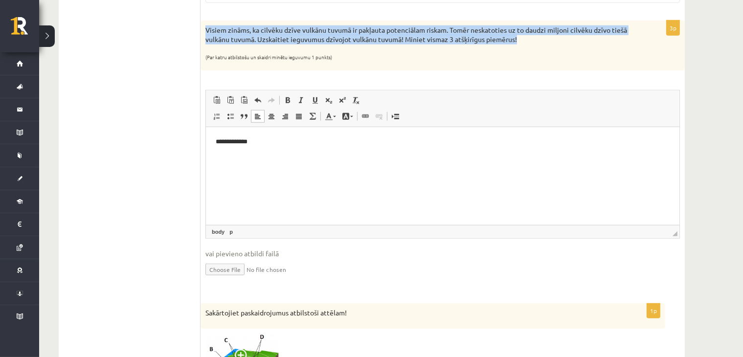
click at [380, 21] on div "Visiem zināms, ka cilvēku dzīve vulkānu tuvumā ir pakļauta potenciālam riskam. …" at bounding box center [443, 46] width 484 height 50
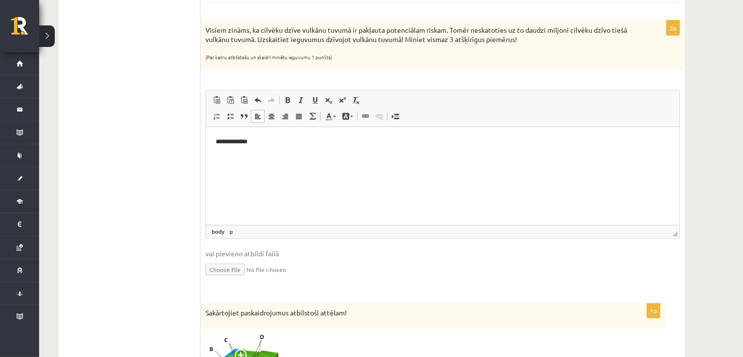
click at [273, 144] on p "**********" at bounding box center [442, 142] width 455 height 10
click at [423, 145] on p "**********" at bounding box center [442, 142] width 455 height 10
click at [501, 146] on p "**********" at bounding box center [442, 142] width 455 height 10
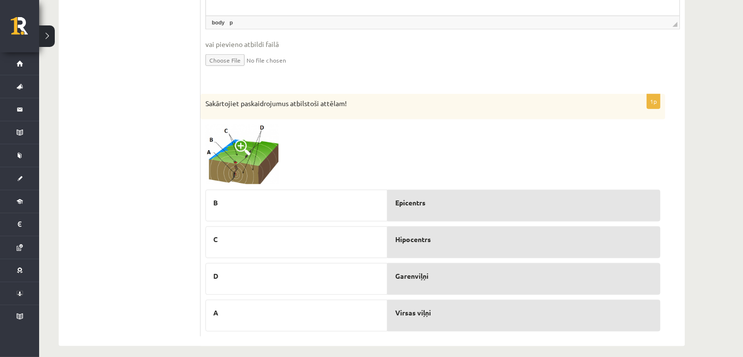
scroll to position [1070, 0]
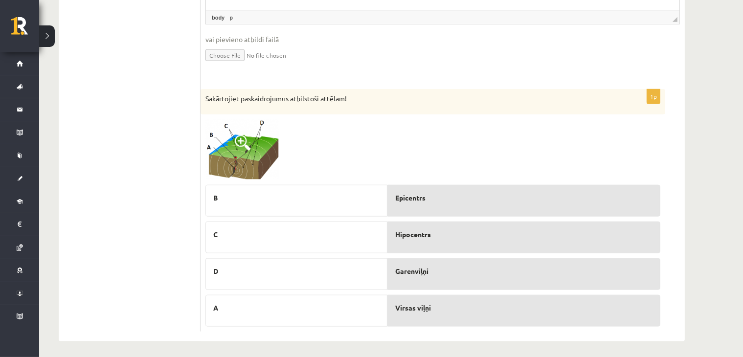
click at [242, 151] on img at bounding box center [242, 149] width 73 height 61
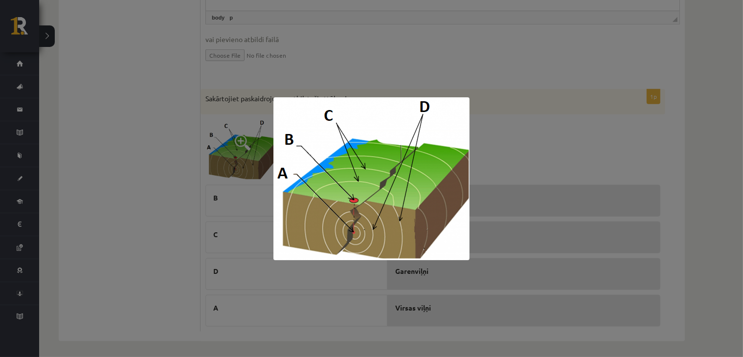
click at [499, 132] on div at bounding box center [371, 178] width 743 height 357
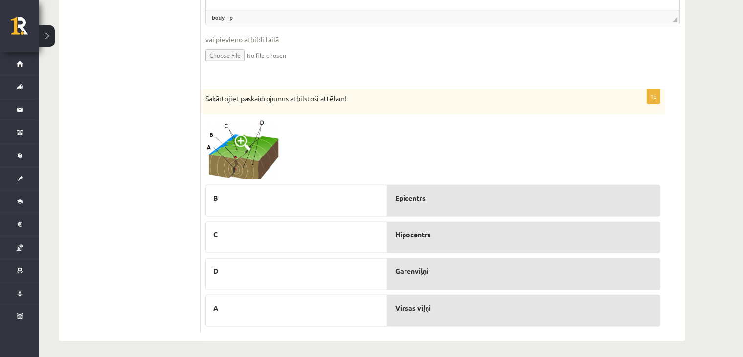
click at [234, 160] on img at bounding box center [242, 149] width 73 height 61
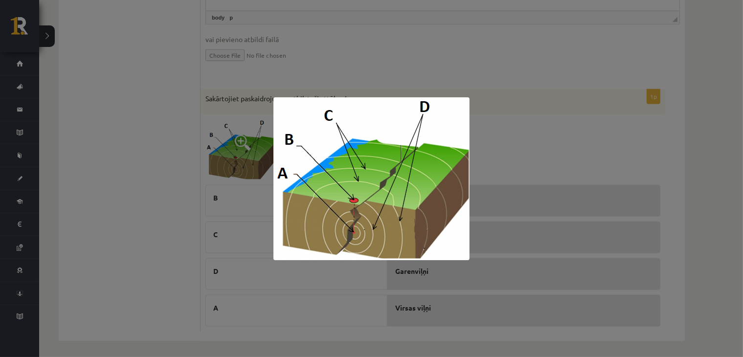
click at [508, 145] on div at bounding box center [371, 178] width 743 height 357
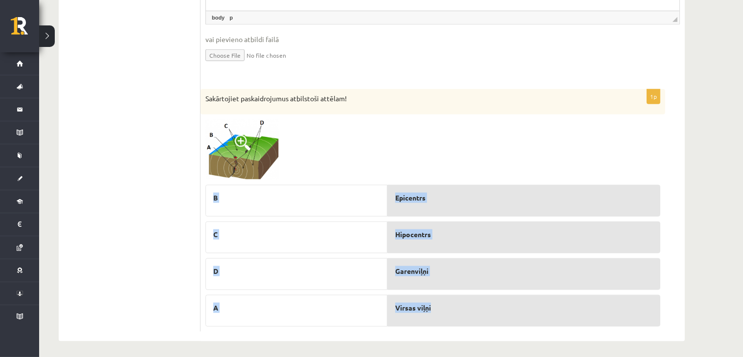
drag, startPoint x: 395, startPoint y: 153, endPoint x: 430, endPoint y: 273, distance: 124.3
click at [456, 309] on div "1p Sakārtojiet paskaidrojumus atbilstoši attēlam! B C D A Epicentrs Hipocentrs …" at bounding box center [433, 210] width 465 height 243
click at [236, 153] on img at bounding box center [242, 149] width 73 height 61
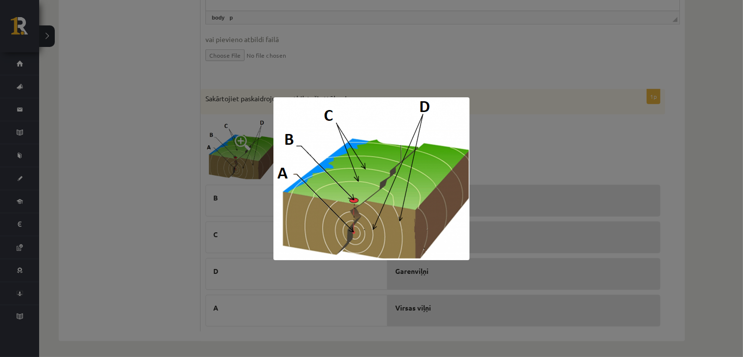
click at [519, 136] on div at bounding box center [371, 178] width 743 height 357
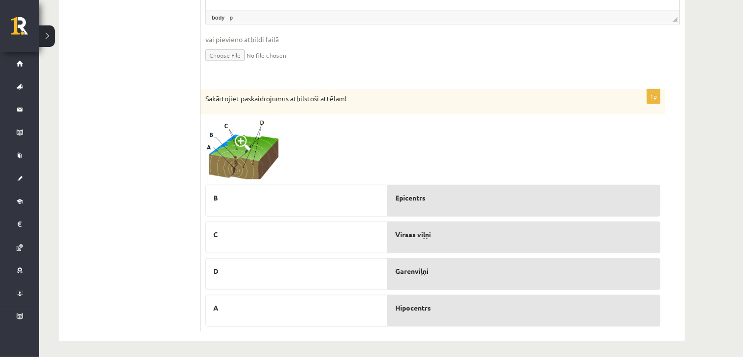
click at [240, 149] on img at bounding box center [242, 149] width 73 height 61
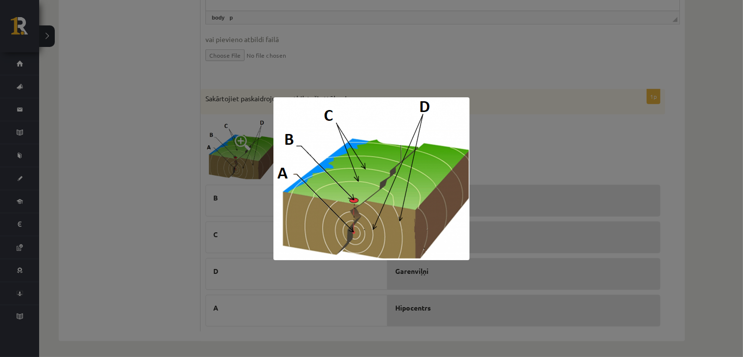
click at [500, 139] on div at bounding box center [371, 178] width 743 height 357
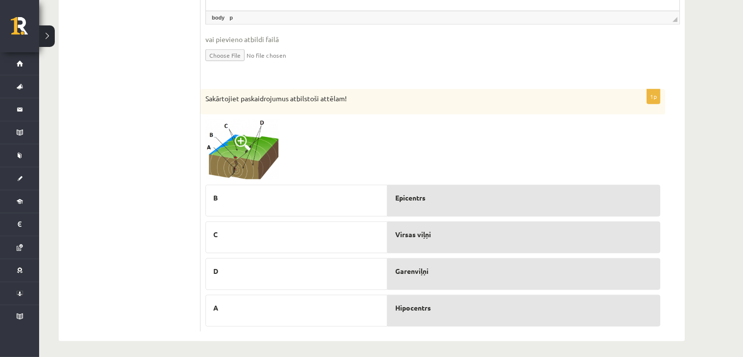
click at [229, 147] on img at bounding box center [242, 149] width 73 height 61
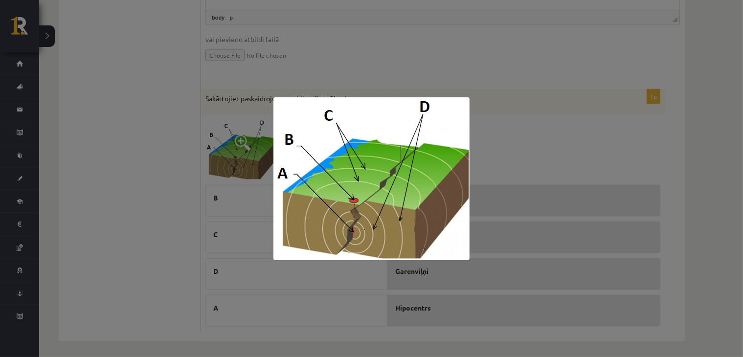
click at [522, 146] on div at bounding box center [371, 178] width 743 height 357
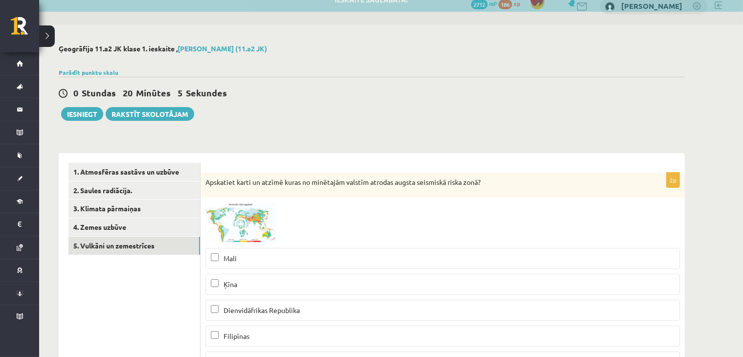
scroll to position [0, 0]
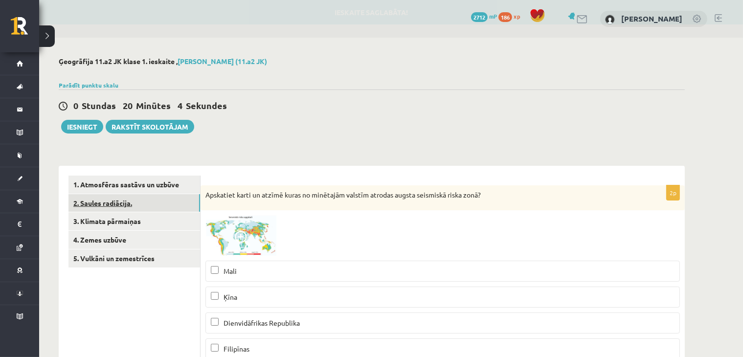
click at [117, 206] on link "2. Saules radiācija." at bounding box center [135, 203] width 132 height 18
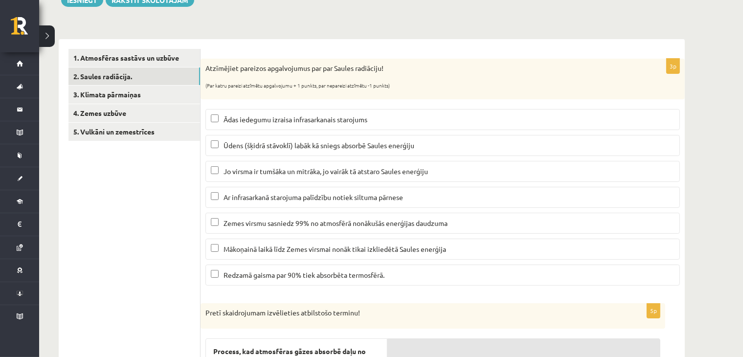
scroll to position [114, 0]
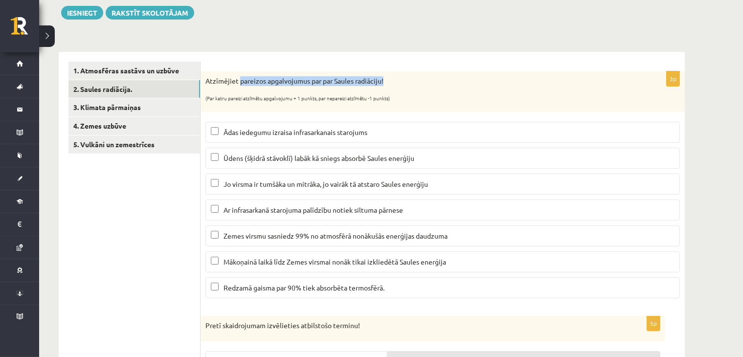
drag, startPoint x: 240, startPoint y: 81, endPoint x: 406, endPoint y: 88, distance: 166.0
click at [459, 77] on p "Atzīmējiet pareizos apgalvojumus par par Saules radiāciju!" at bounding box center [419, 81] width 426 height 10
click at [284, 52] on div "3p Atzīmējiet pareizos apgalvojumus par par Saules radiāciju! (Par katru pareiz…" at bounding box center [443, 350] width 484 height 596
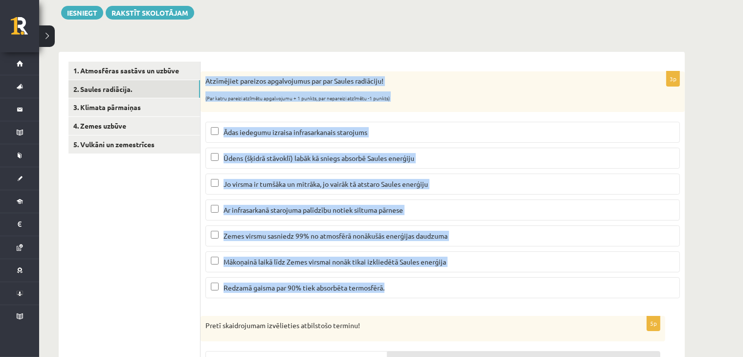
drag, startPoint x: 205, startPoint y: 81, endPoint x: 421, endPoint y: 254, distance: 277.4
click at [430, 290] on div "3p Atzīmējiet pareizos apgalvojumus par par Saules radiāciju! (Par katru pareiz…" at bounding box center [443, 188] width 484 height 235
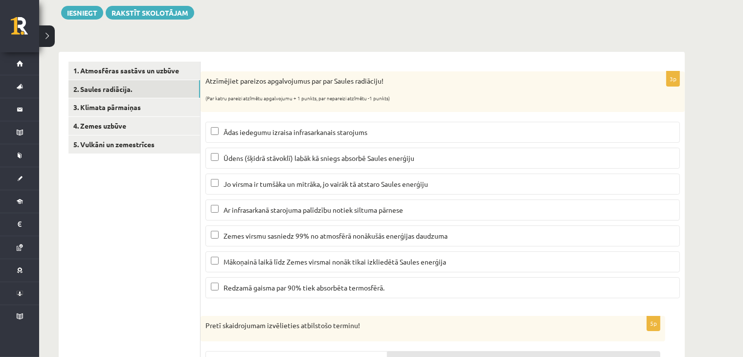
click at [108, 230] on ul "1. Atmosfēras sastāvs un uzbūve 2. Saules radiācija. 3. Klimata pārmaiņas 4. Ze…" at bounding box center [135, 350] width 132 height 576
click at [294, 159] on span "Ūdens (šķidrā stāvoklī) labāk kā sniegs absorbē Saules enerģiju" at bounding box center [319, 158] width 191 height 9
click at [331, 20] on div "Ģeogrāfija 11.a2 JK klase 1. ieskaite , Diāna Rihaļska (11.a2 JK) Parādīt punkt…" at bounding box center [371, 295] width 665 height 743
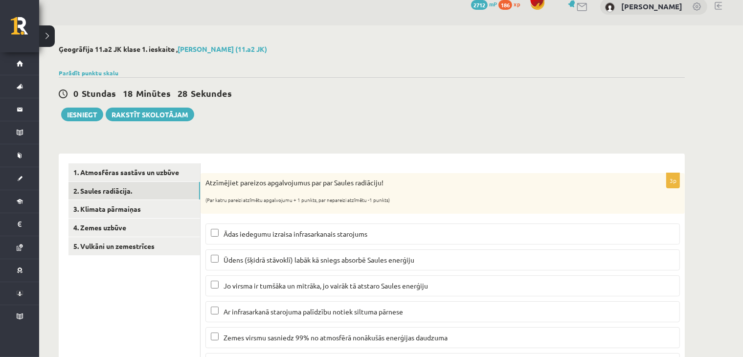
scroll to position [0, 0]
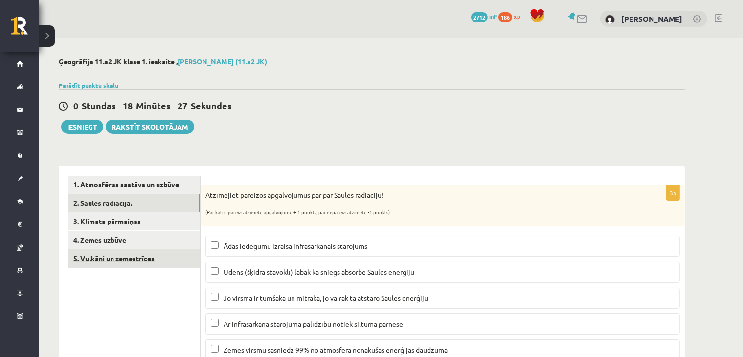
click at [143, 253] on link "5. Vulkāni un zemestrīces" at bounding box center [135, 259] width 132 height 18
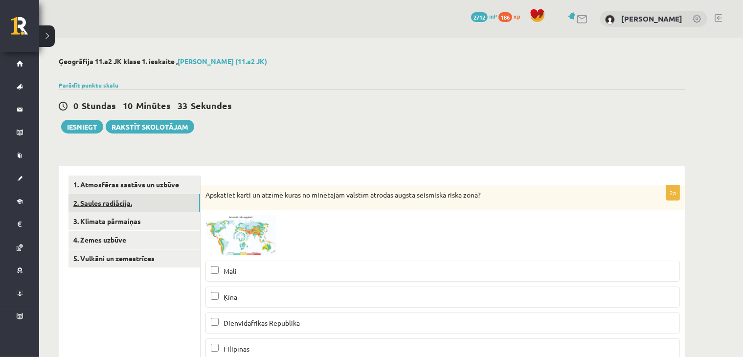
click at [148, 208] on link "2. Saules radiācija." at bounding box center [135, 203] width 132 height 18
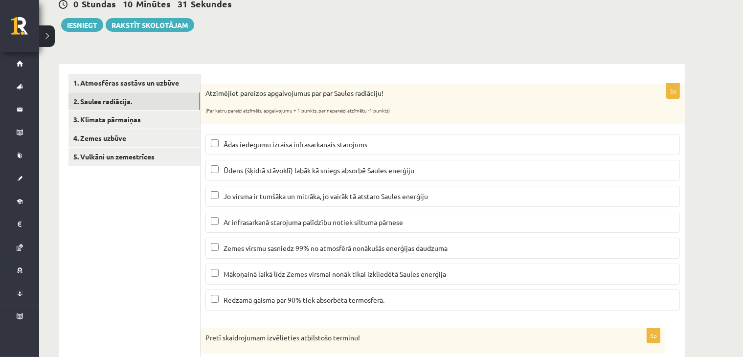
scroll to position [114, 0]
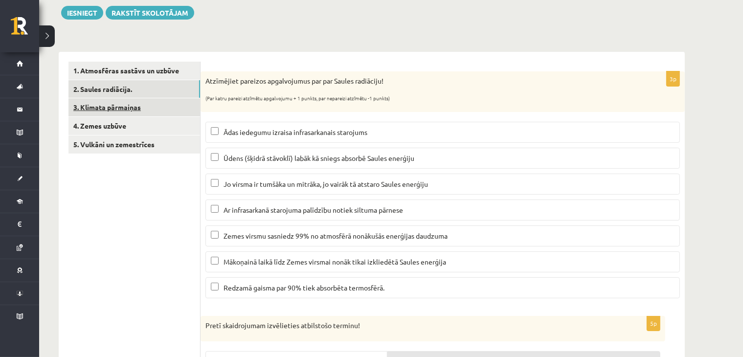
click at [92, 101] on link "3. Klimata pārmaiņas" at bounding box center [135, 107] width 132 height 18
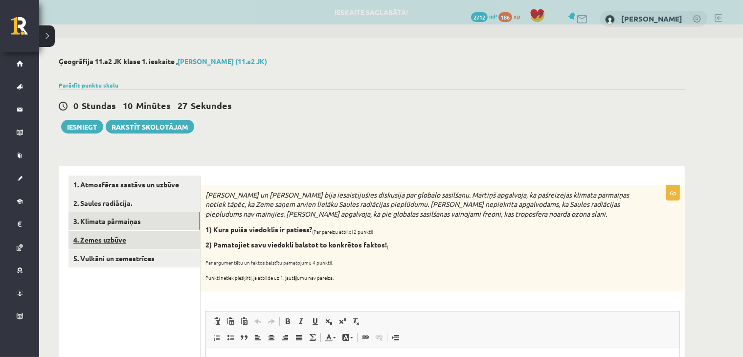
scroll to position [0, 0]
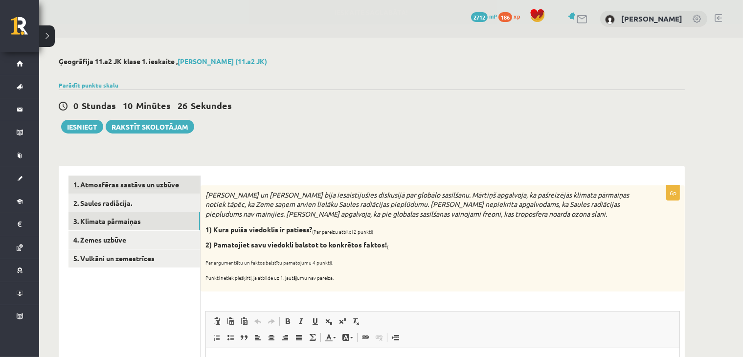
click at [110, 184] on link "1. Atmosfēras sastāvs un uzbūve" at bounding box center [135, 185] width 132 height 18
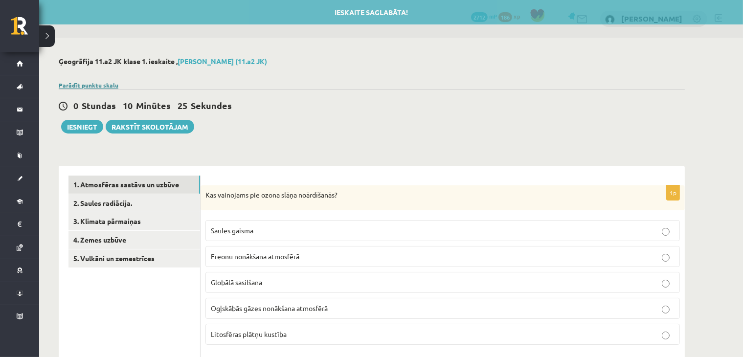
click at [83, 85] on link "Parādīt punktu skalu" at bounding box center [89, 85] width 60 height 8
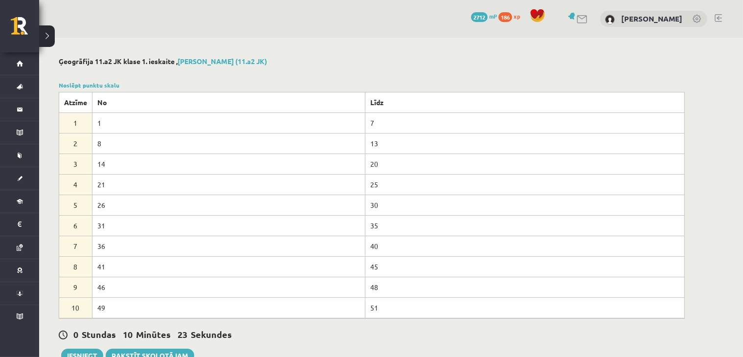
click at [99, 87] on link "Noslēpt punktu skalu" at bounding box center [89, 85] width 61 height 8
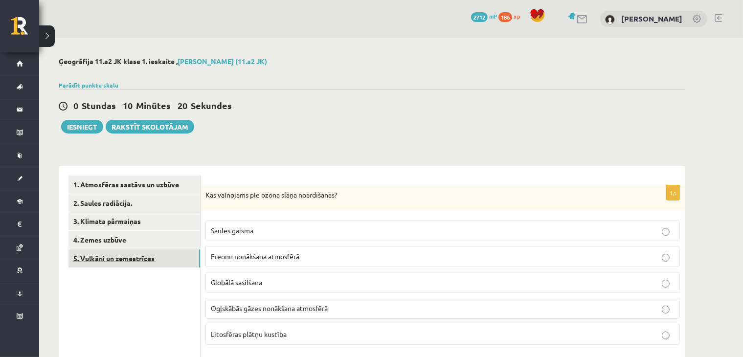
click at [124, 255] on link "5. Vulkāni un zemestrīces" at bounding box center [135, 259] width 132 height 18
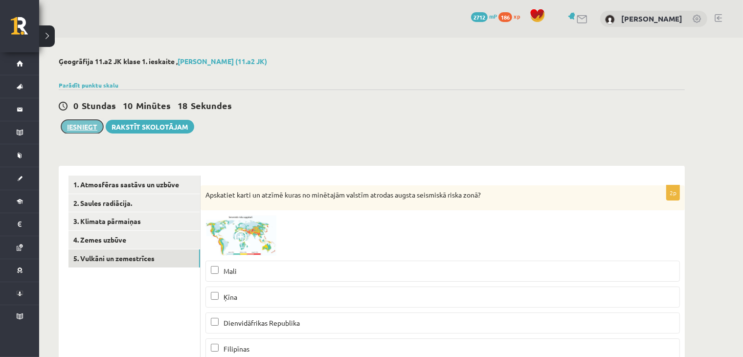
click at [79, 127] on button "Iesniegt" at bounding box center [82, 127] width 42 height 14
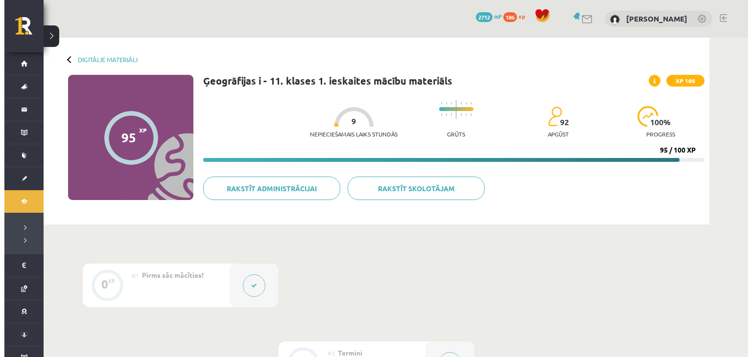
scroll to position [228, 0]
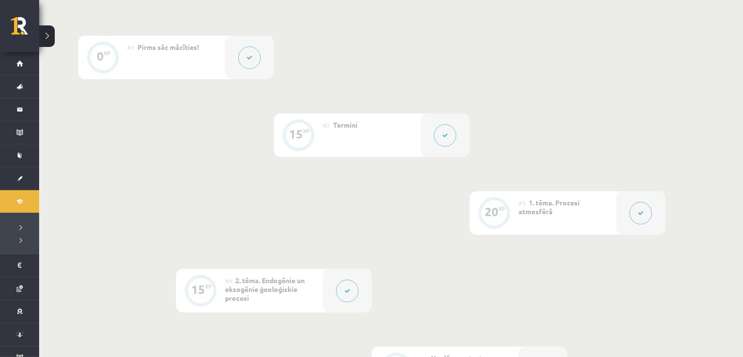
click at [450, 133] on button at bounding box center [445, 135] width 23 height 23
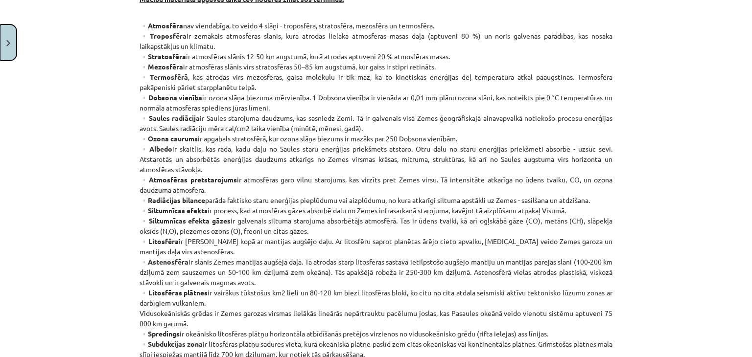
click at [0, 36] on button "Close" at bounding box center [8, 42] width 17 height 36
click at [648, 216] on button at bounding box center [641, 213] width 23 height 23
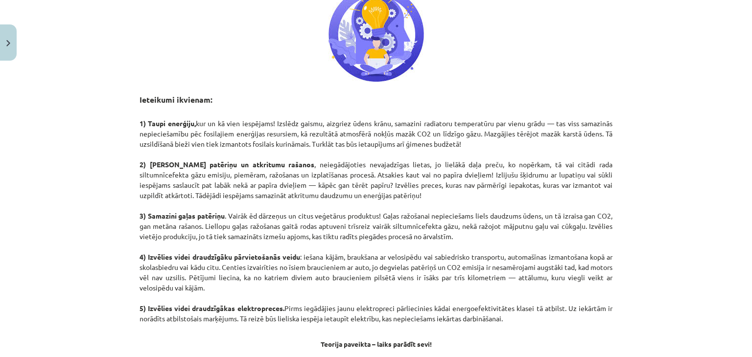
scroll to position [457, 0]
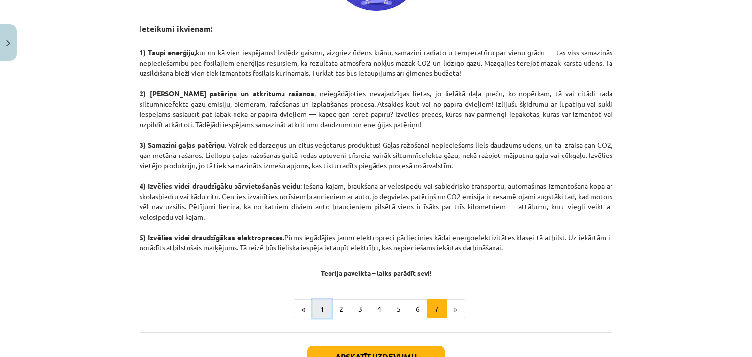
click at [316, 307] on button "1" at bounding box center [322, 309] width 20 height 20
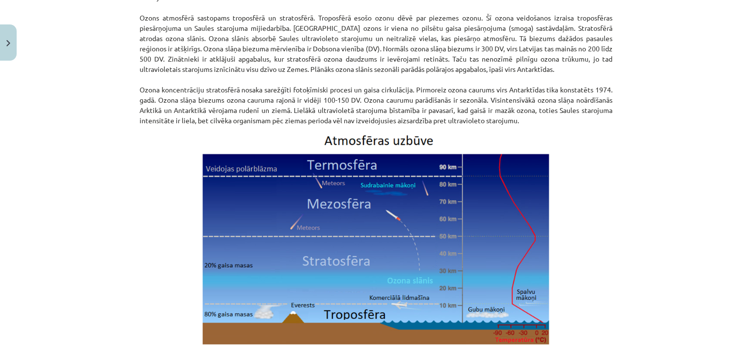
scroll to position [1272, 0]
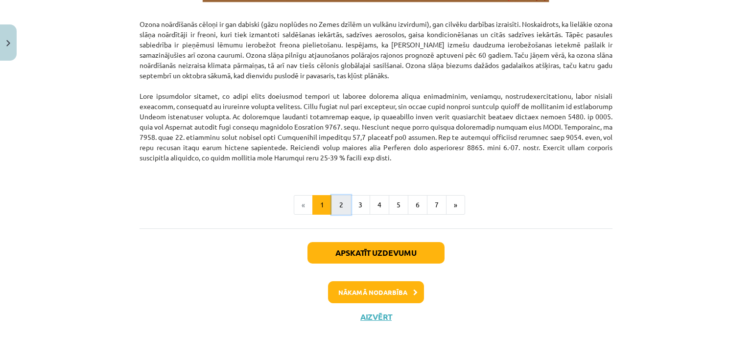
click at [346, 197] on button "2" at bounding box center [341, 205] width 20 height 20
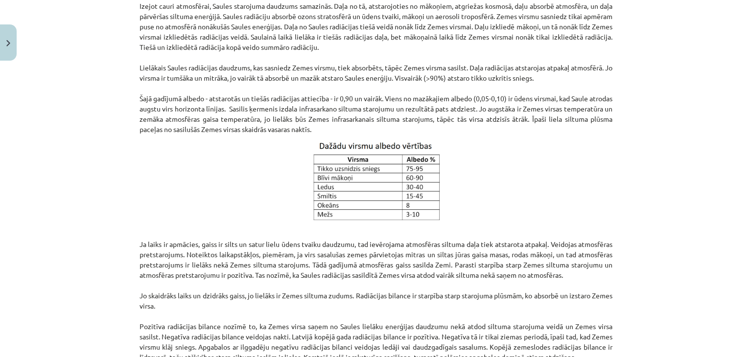
scroll to position [517, 0]
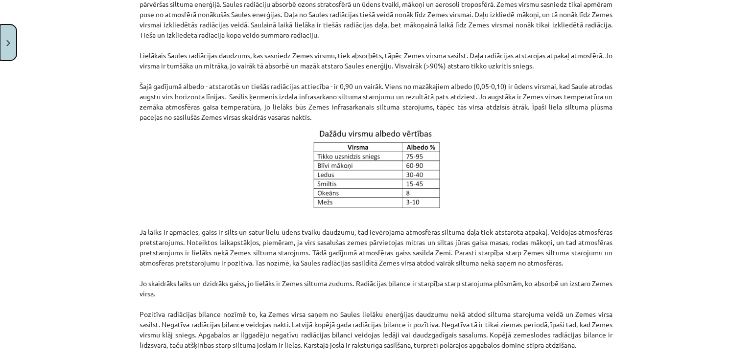
click at [2, 28] on button "Close" at bounding box center [8, 42] width 17 height 36
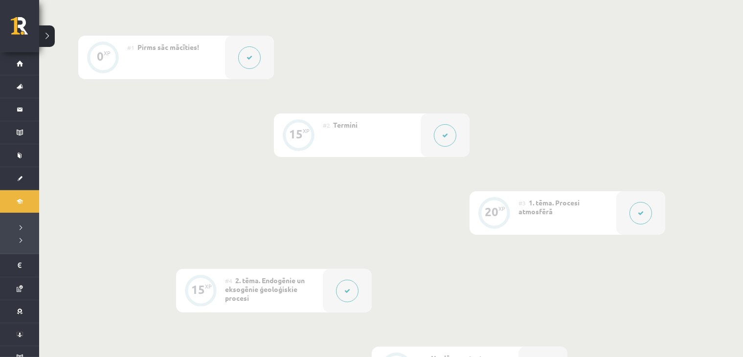
click at [352, 298] on button at bounding box center [347, 291] width 23 height 23
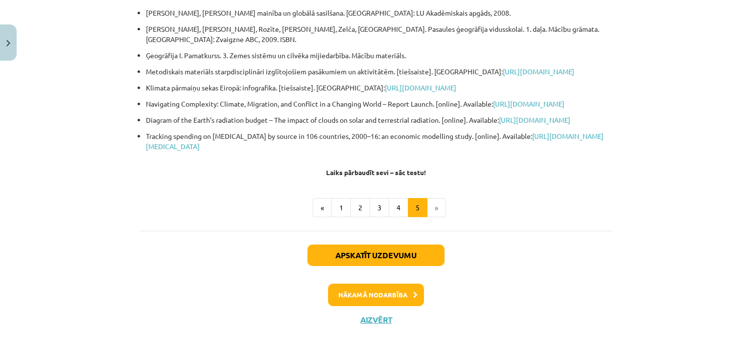
scroll to position [229, 0]
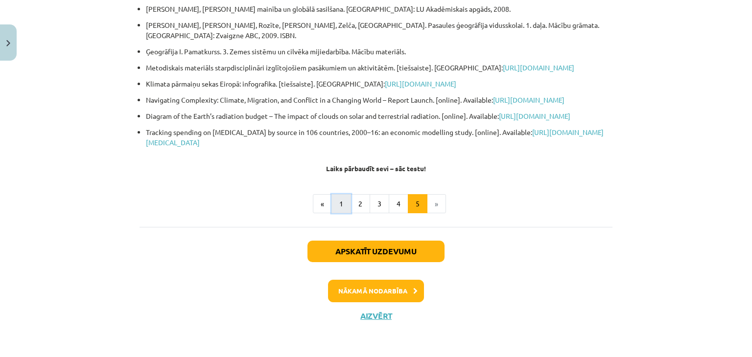
click at [334, 206] on button "1" at bounding box center [341, 204] width 20 height 20
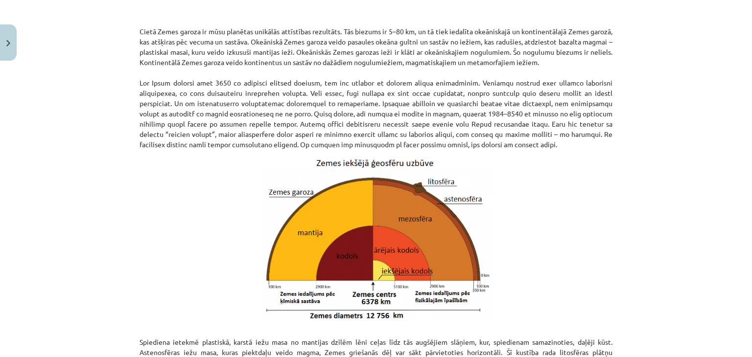
scroll to position [1065, 0]
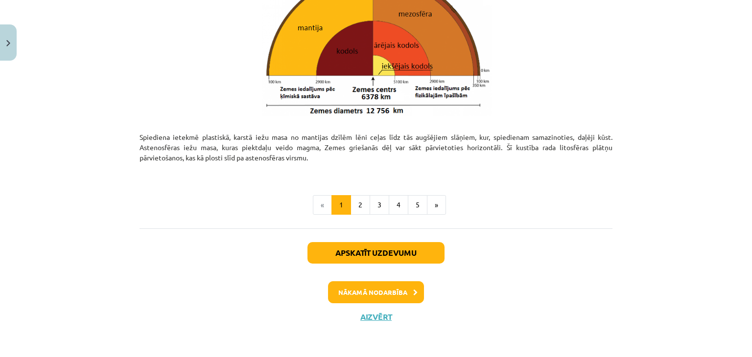
click at [27, 57] on div "Mācību tēma: Ģeogrāfijas i - 11. klases 1. ieskaites mācību materiāls #4 2. tēm…" at bounding box center [376, 178] width 752 height 357
click at [8, 51] on button "Close" at bounding box center [8, 42] width 17 height 36
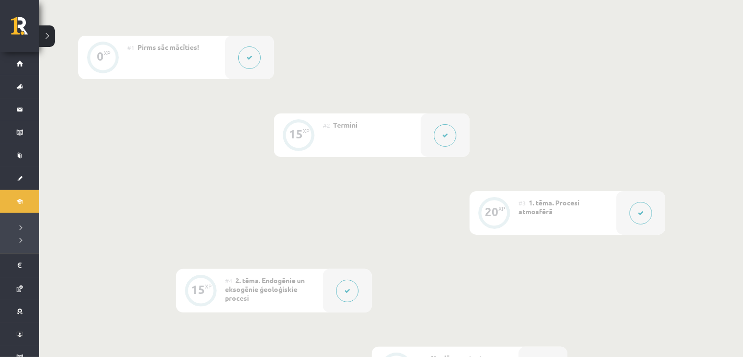
click at [628, 218] on div at bounding box center [641, 213] width 49 height 44
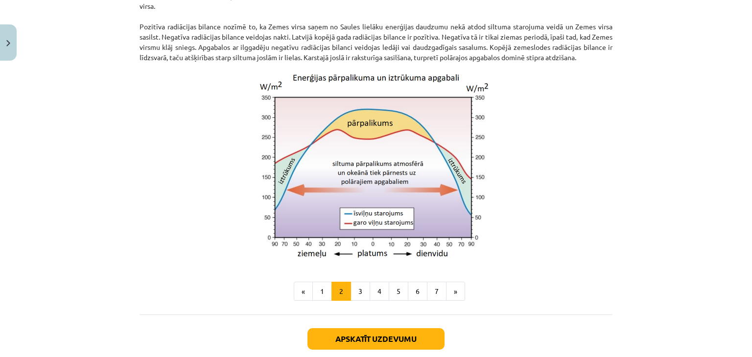
scroll to position [902, 0]
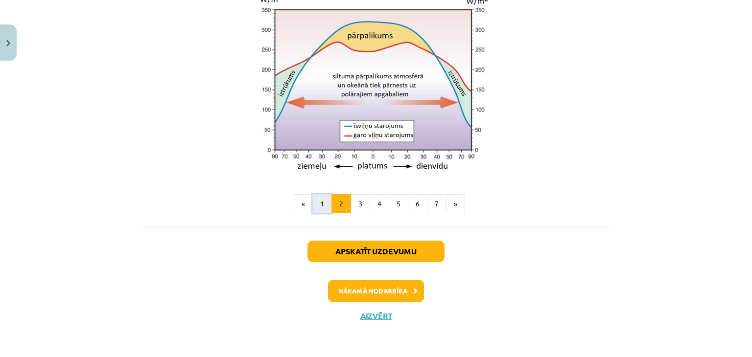
click at [315, 206] on button "1" at bounding box center [322, 204] width 20 height 20
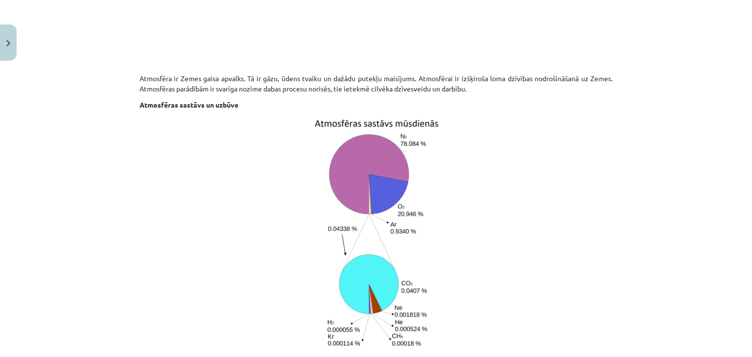
scroll to position [176, 0]
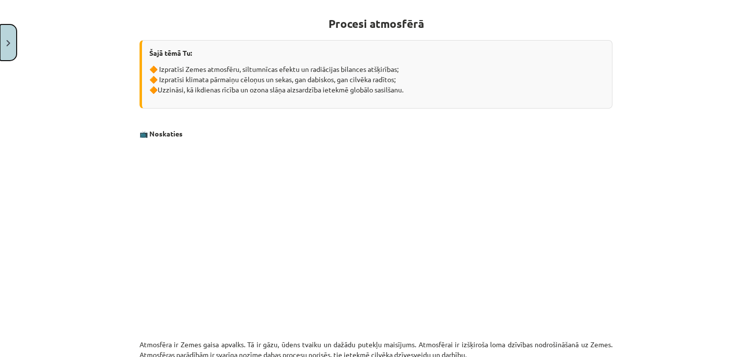
click at [6, 53] on button "Close" at bounding box center [8, 42] width 17 height 36
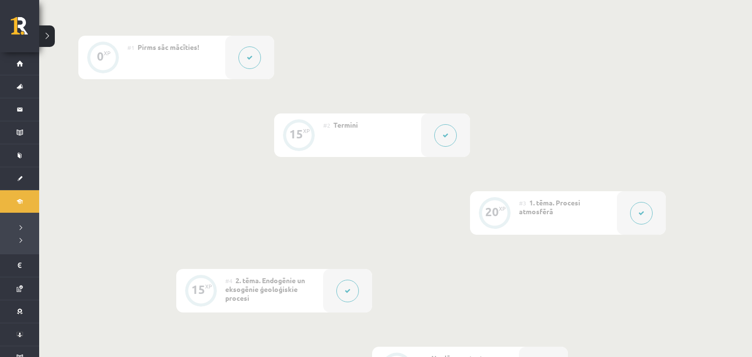
click at [457, 138] on div at bounding box center [445, 136] width 49 height 44
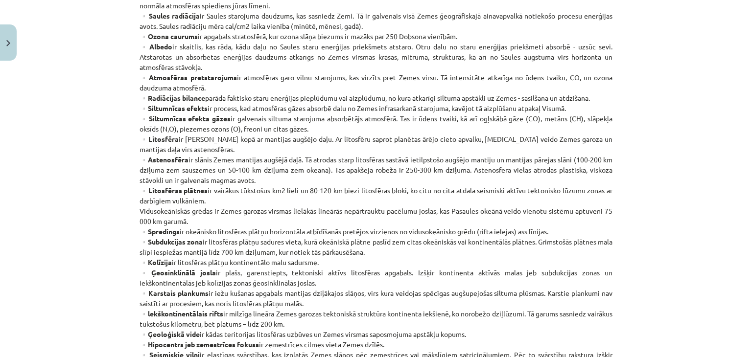
scroll to position [343, 0]
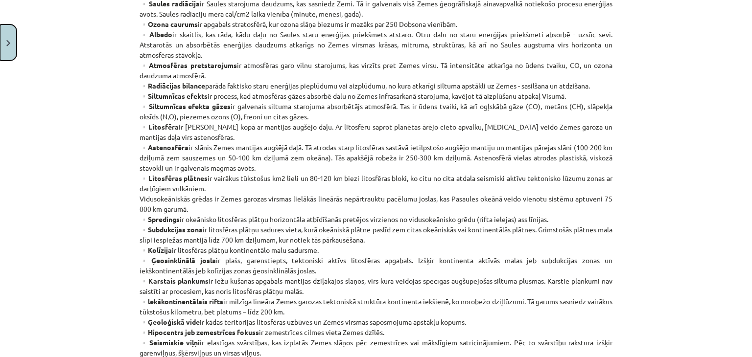
click at [11, 47] on button "Close" at bounding box center [8, 42] width 17 height 36
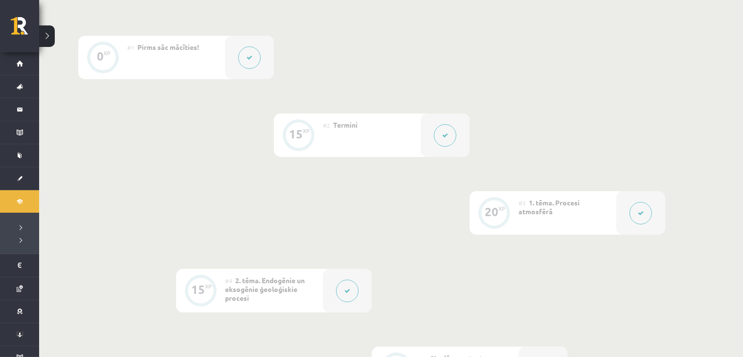
click at [637, 221] on button at bounding box center [641, 213] width 23 height 23
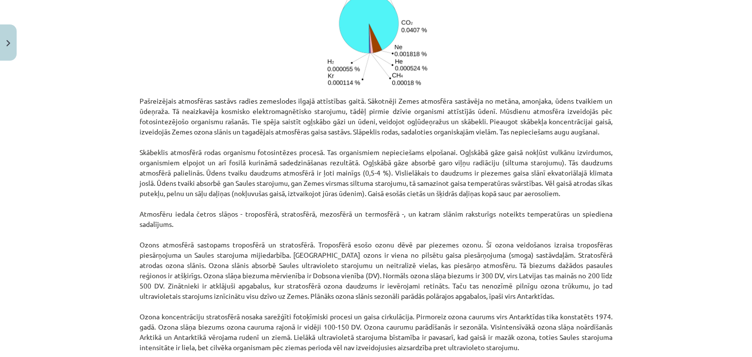
scroll to position [1231, 0]
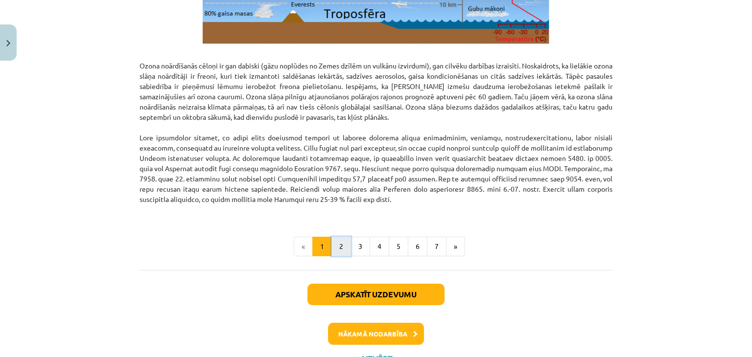
click at [339, 247] on button "2" at bounding box center [341, 247] width 20 height 20
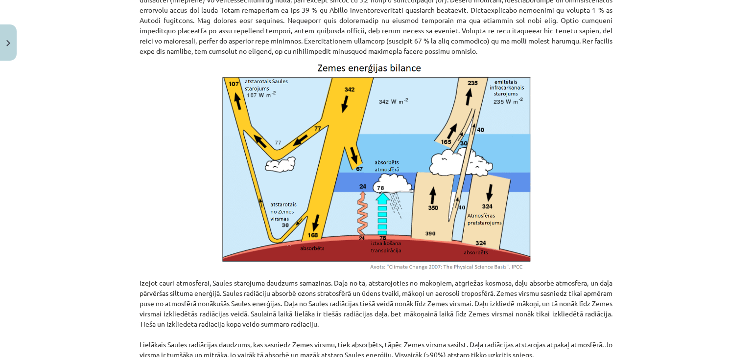
scroll to position [0, 0]
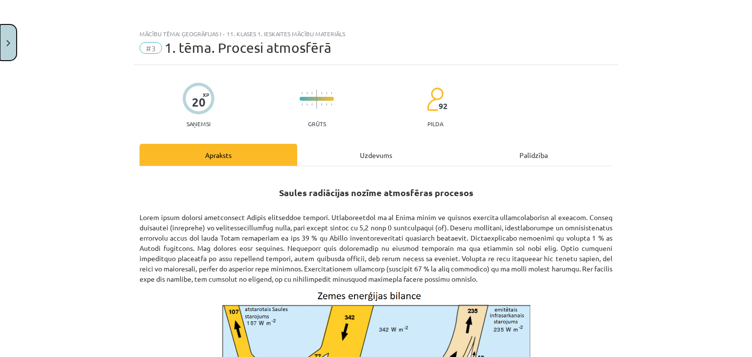
click at [10, 38] on button "Close" at bounding box center [8, 42] width 17 height 36
click at [447, 136] on div "Mācību tēma: Ģeogrāfijas i - 11. klases 1. ieskaites mācību materiāls #3 1. tēm…" at bounding box center [376, 178] width 752 height 357
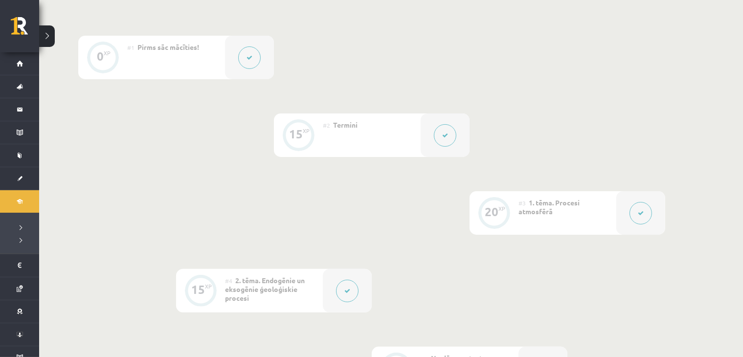
click at [447, 136] on icon at bounding box center [445, 136] width 6 height 6
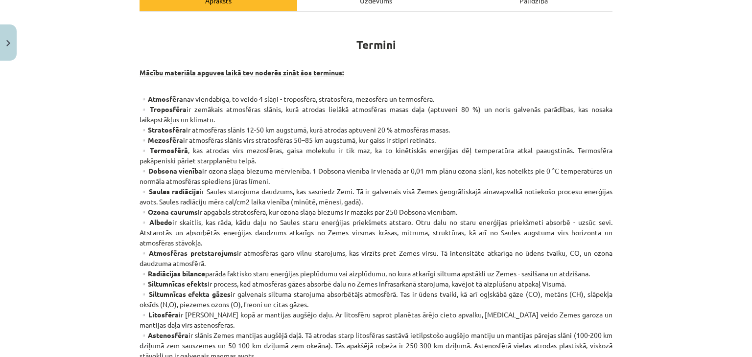
scroll to position [228, 0]
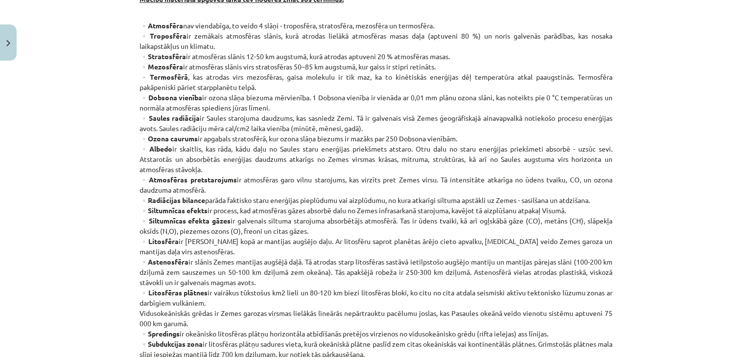
drag, startPoint x: 139, startPoint y: 149, endPoint x: 165, endPoint y: 149, distance: 25.4
click at [165, 149] on p "▫️Atmosfēra nav viendabīga, to veido 4 slāņi - troposfēra, stratosfēra, mezosfē…" at bounding box center [375, 283] width 473 height 524
click at [51, 179] on div "Mācību tēma: Ģeogrāfijas i - 11. klases 1. ieskaites mācību materiāls #2 Termin…" at bounding box center [376, 178] width 752 height 357
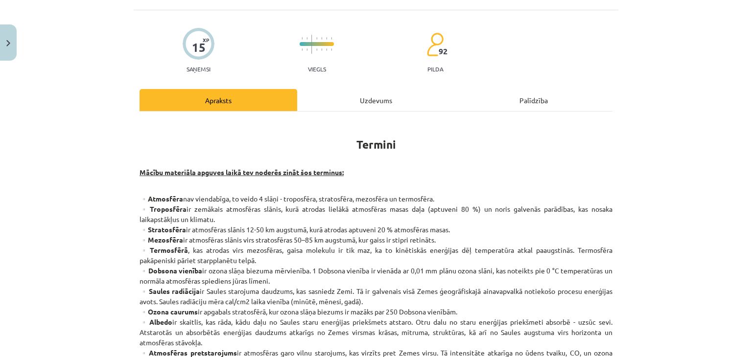
scroll to position [21, 0]
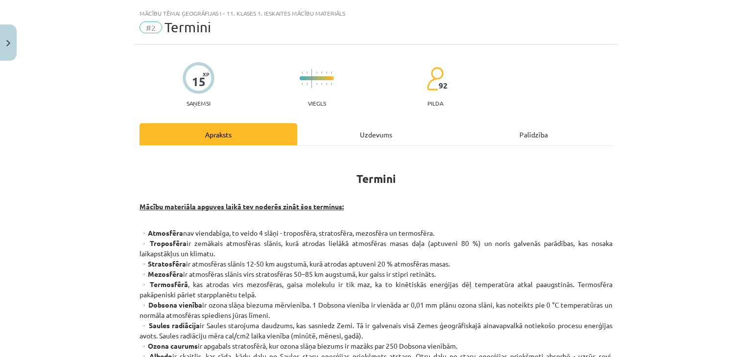
click at [374, 129] on div "Uzdevums" at bounding box center [376, 134] width 158 height 22
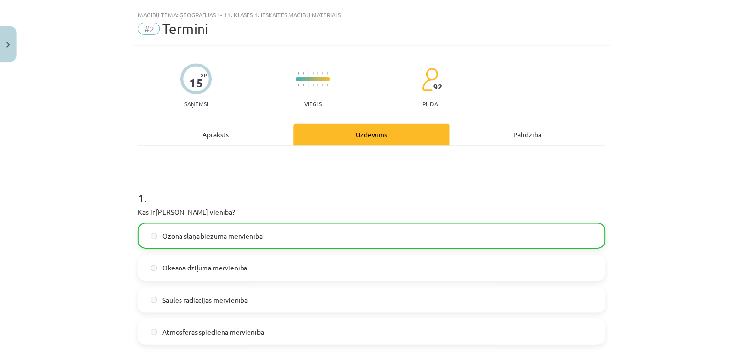
scroll to position [24, 0]
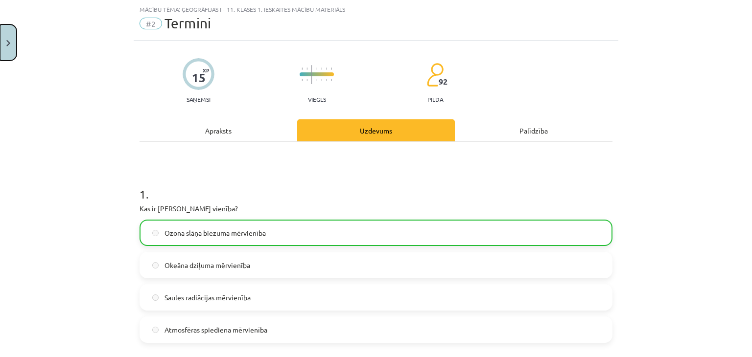
click at [10, 58] on button "Close" at bounding box center [8, 42] width 17 height 36
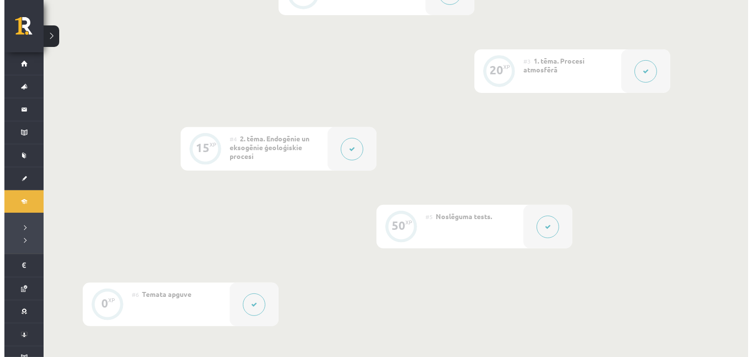
scroll to position [343, 0]
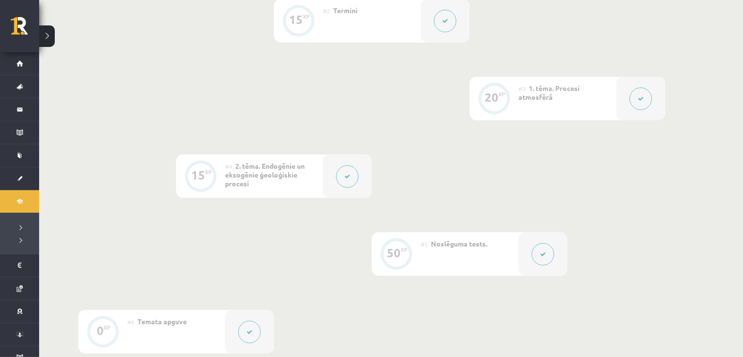
click at [648, 102] on button at bounding box center [641, 99] width 23 height 23
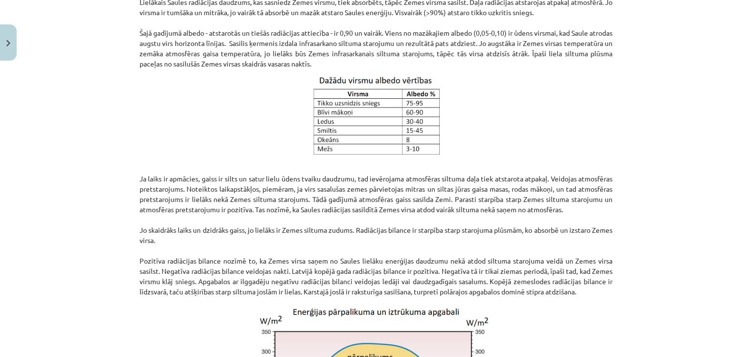
scroll to position [799, 0]
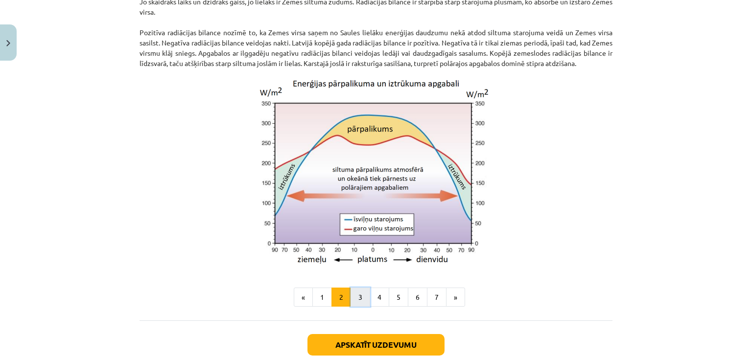
click at [350, 307] on button "3" at bounding box center [360, 298] width 20 height 20
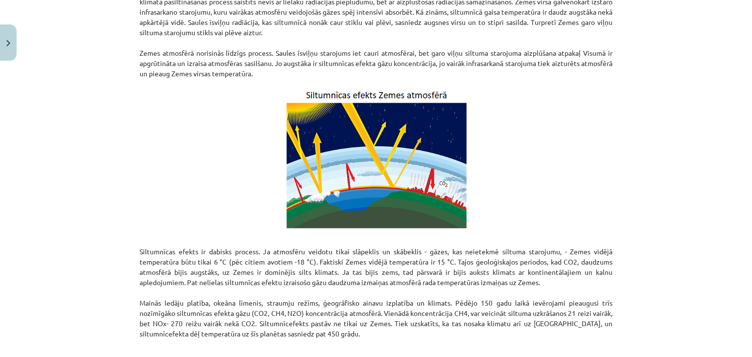
scroll to position [517, 0]
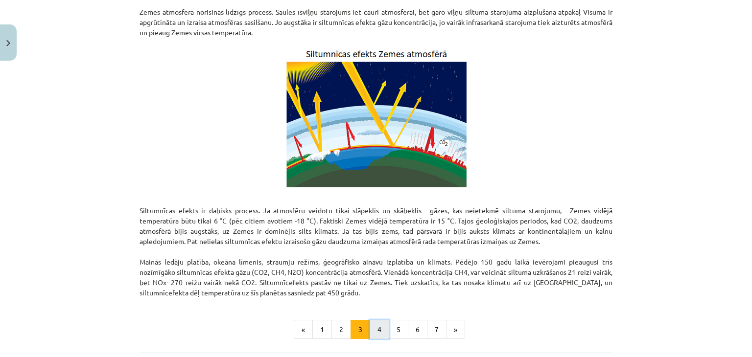
click at [374, 329] on button "4" at bounding box center [379, 330] width 20 height 20
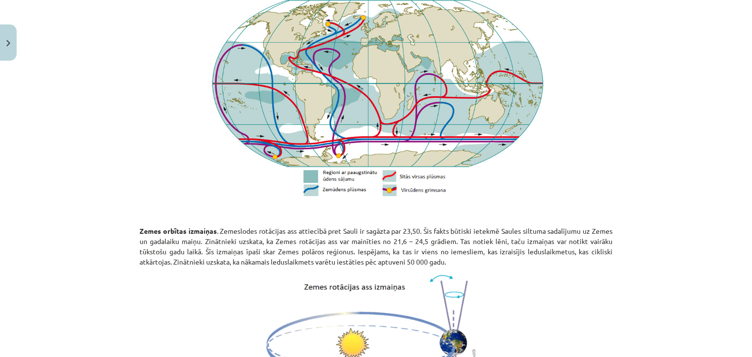
scroll to position [1051, 0]
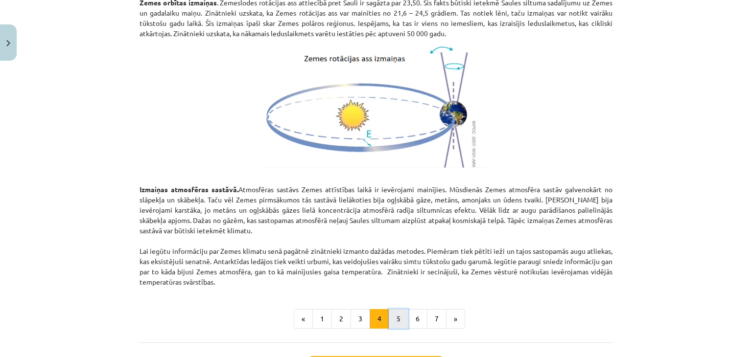
click at [399, 315] on button "5" at bounding box center [399, 319] width 20 height 20
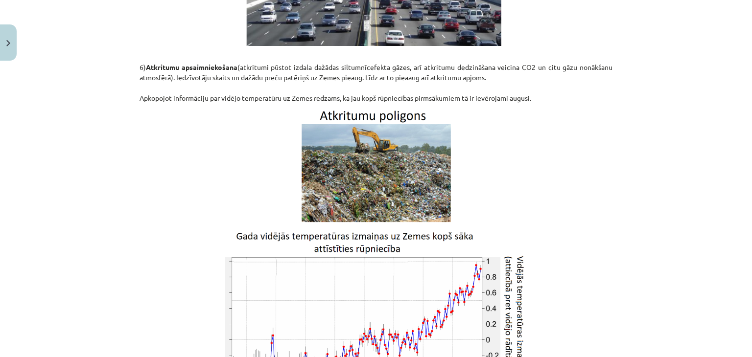
scroll to position [1484, 0]
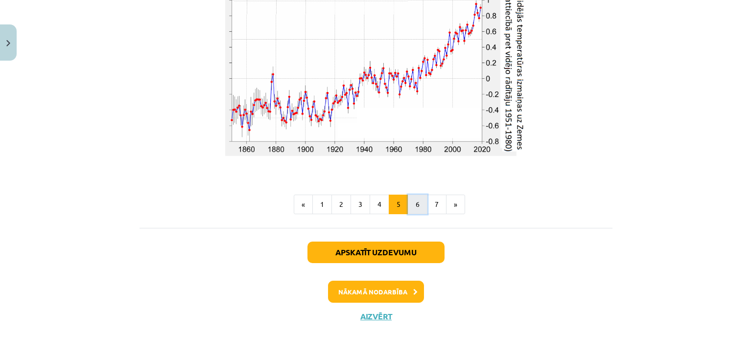
click at [409, 195] on button "6" at bounding box center [418, 205] width 20 height 20
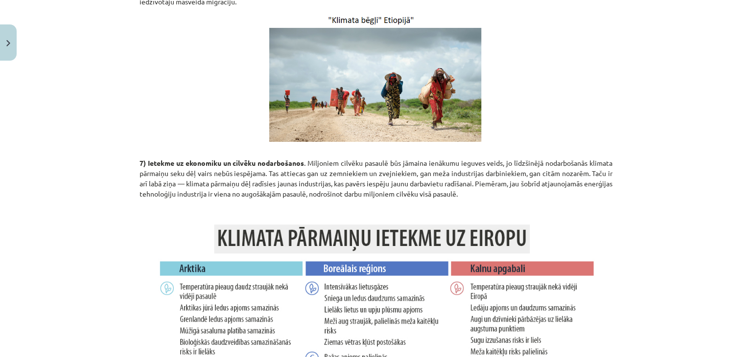
scroll to position [1773, 0]
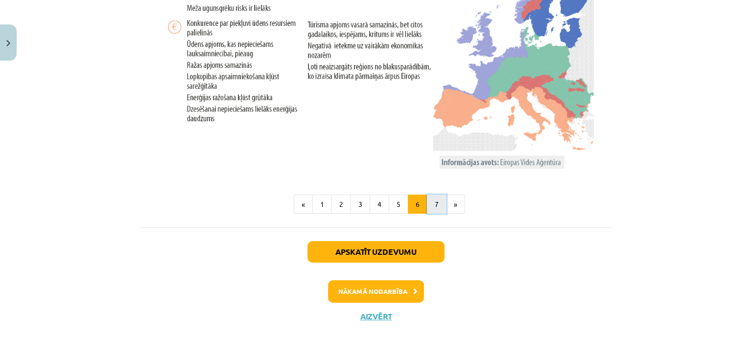
click at [427, 199] on button "7" at bounding box center [437, 205] width 20 height 20
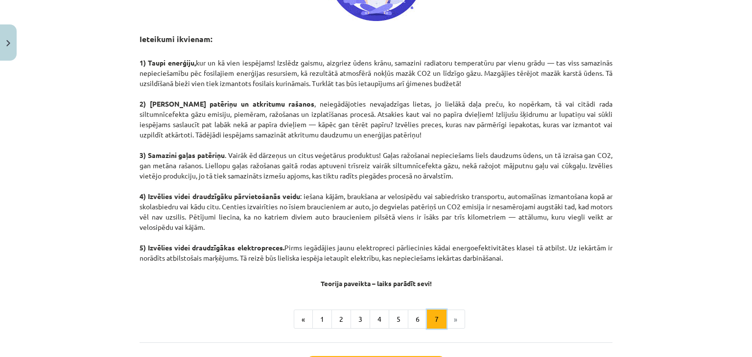
scroll to position [457, 0]
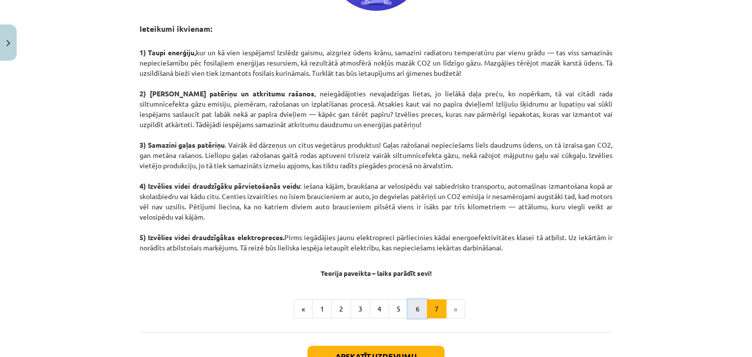
click at [413, 306] on button "6" at bounding box center [418, 309] width 20 height 20
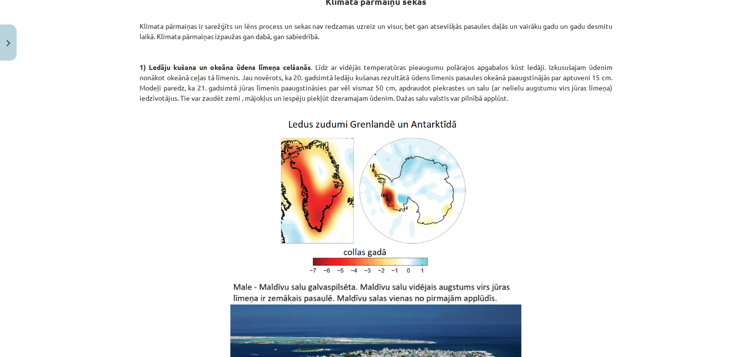
scroll to position [175, 0]
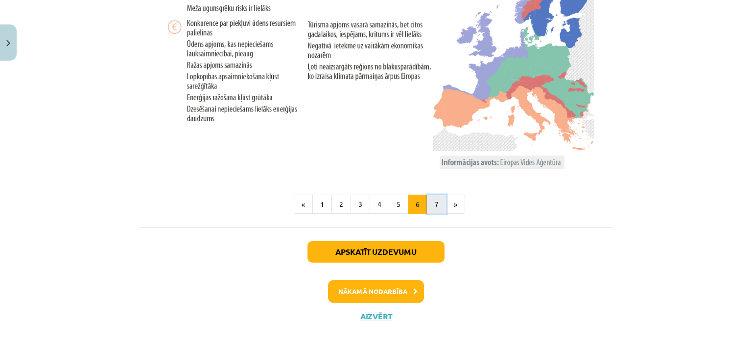
click at [428, 207] on button "7" at bounding box center [437, 205] width 20 height 20
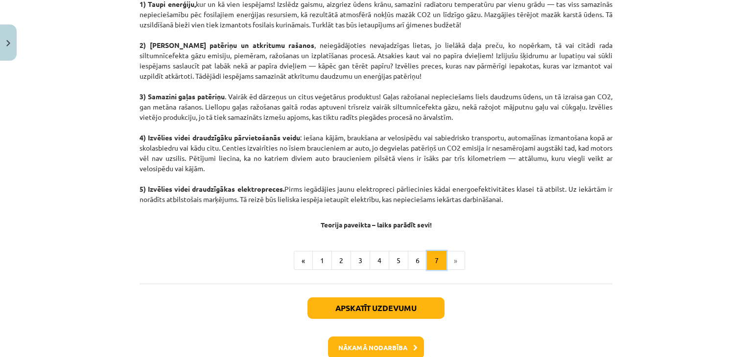
scroll to position [560, 0]
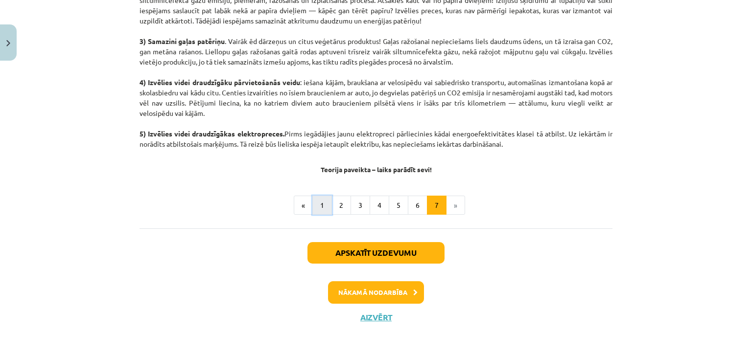
click at [313, 209] on button "1" at bounding box center [322, 206] width 20 height 20
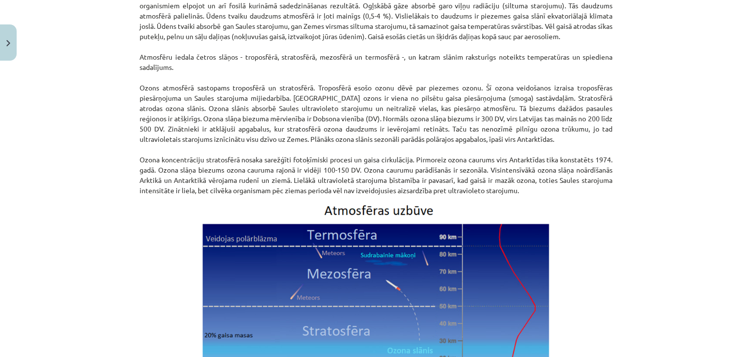
scroll to position [746, 0]
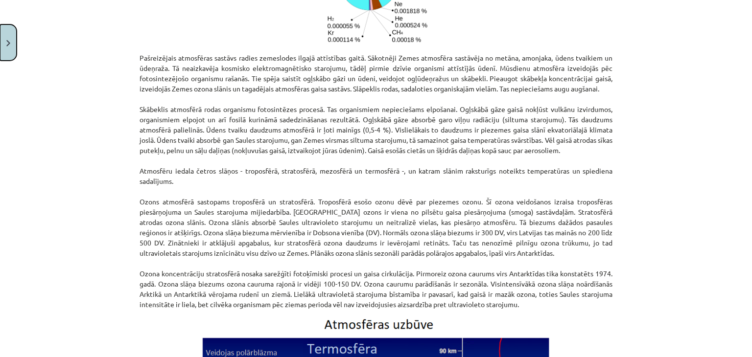
click at [4, 50] on button "Close" at bounding box center [8, 42] width 17 height 36
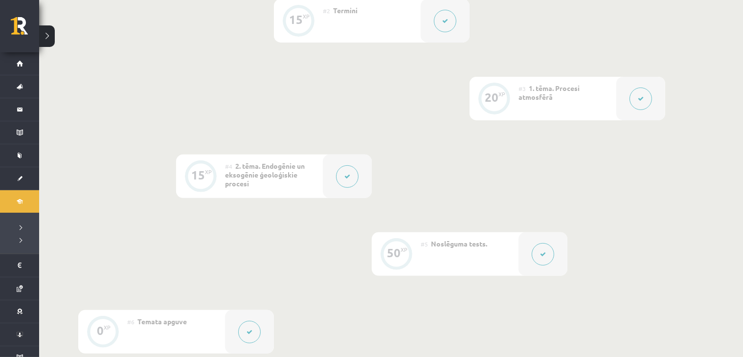
click at [435, 18] on button at bounding box center [445, 21] width 23 height 23
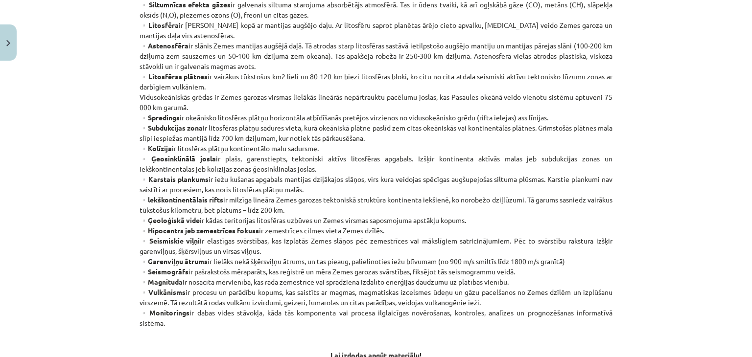
scroll to position [457, 0]
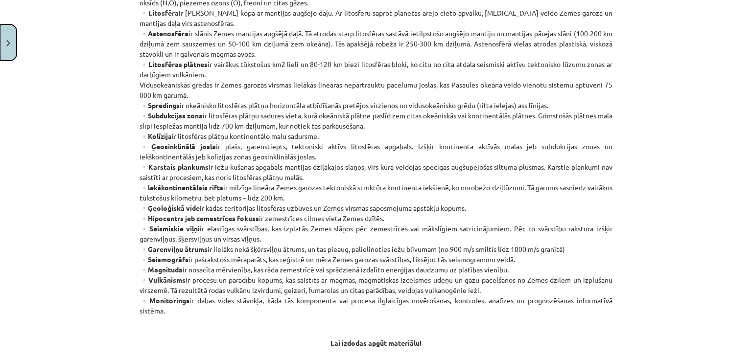
click at [9, 43] on img "Close" at bounding box center [8, 43] width 4 height 6
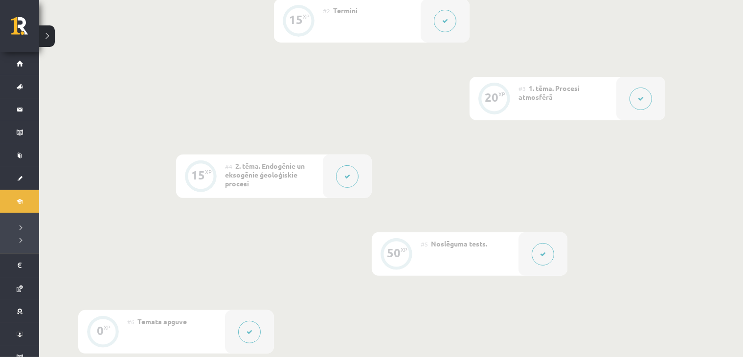
click at [646, 104] on button at bounding box center [641, 99] width 23 height 23
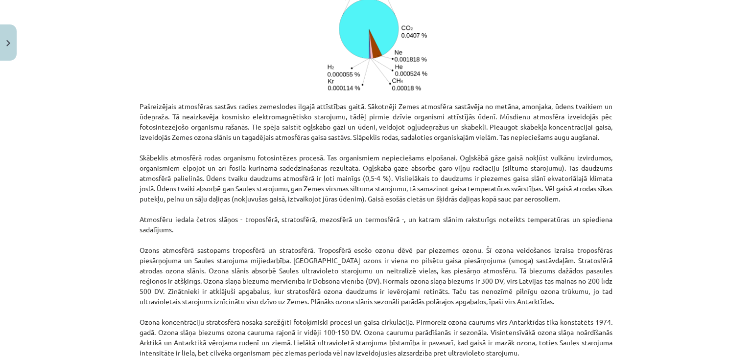
scroll to position [685, 0]
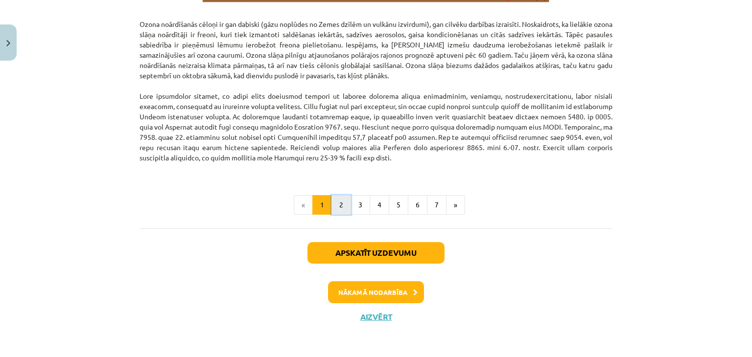
click at [338, 209] on button "2" at bounding box center [341, 205] width 20 height 20
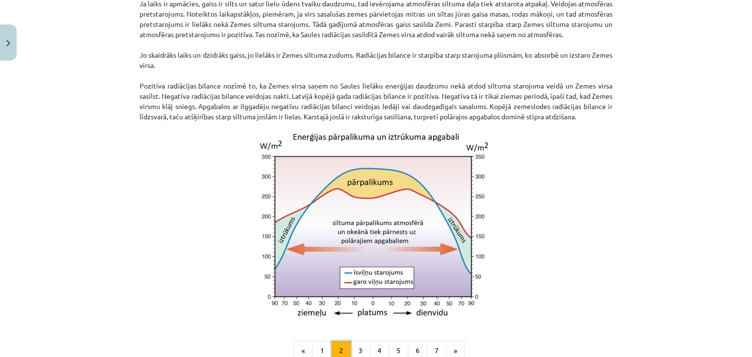
scroll to position [860, 0]
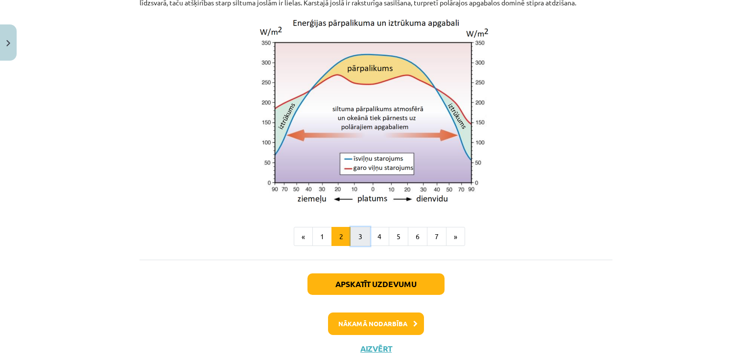
click at [354, 244] on button "3" at bounding box center [360, 237] width 20 height 20
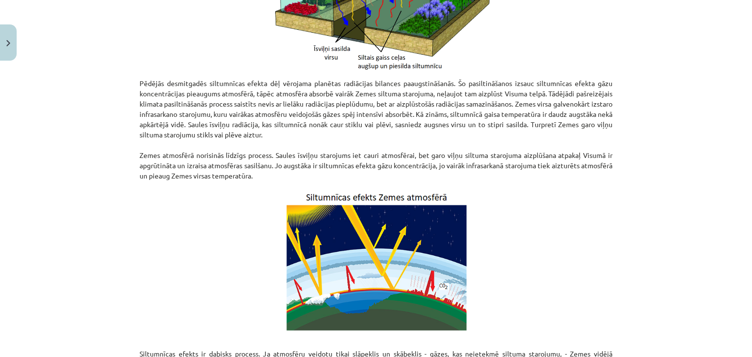
scroll to position [403, 0]
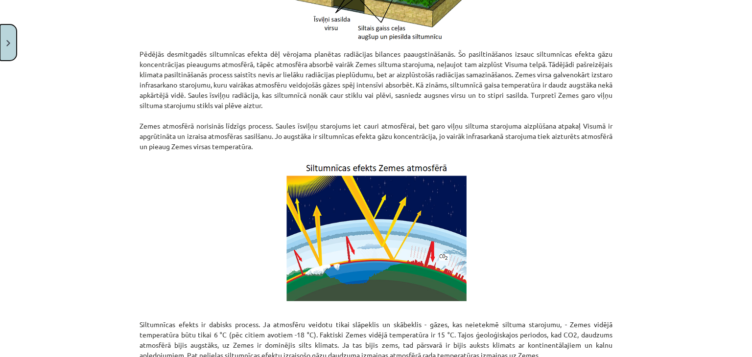
click at [0, 48] on button "Close" at bounding box center [8, 42] width 17 height 36
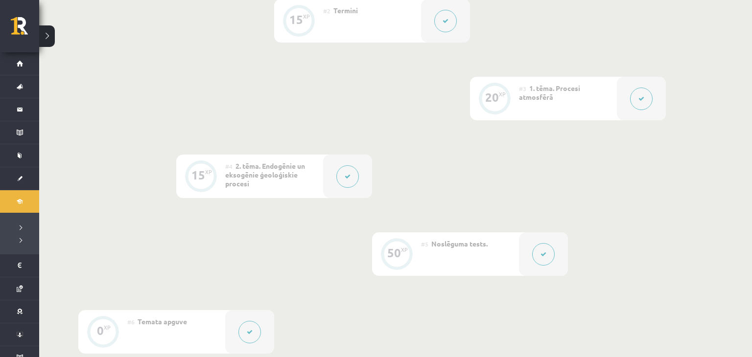
scroll to position [228, 0]
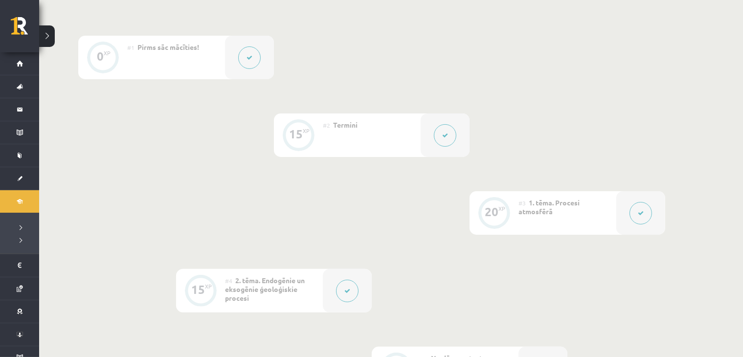
click at [440, 139] on button at bounding box center [445, 135] width 23 height 23
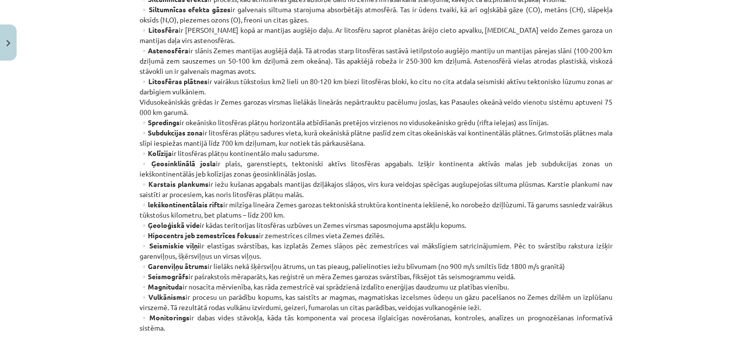
scroll to position [591, 0]
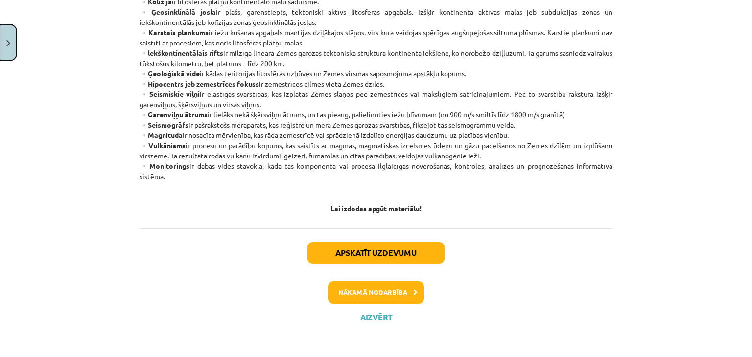
click at [8, 47] on button "Close" at bounding box center [8, 42] width 17 height 36
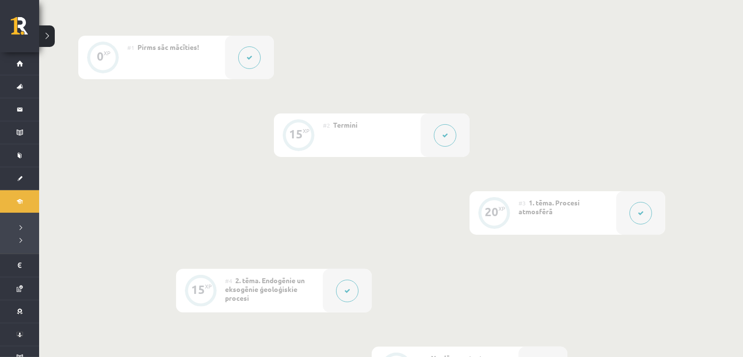
click at [622, 212] on div at bounding box center [641, 213] width 49 height 44
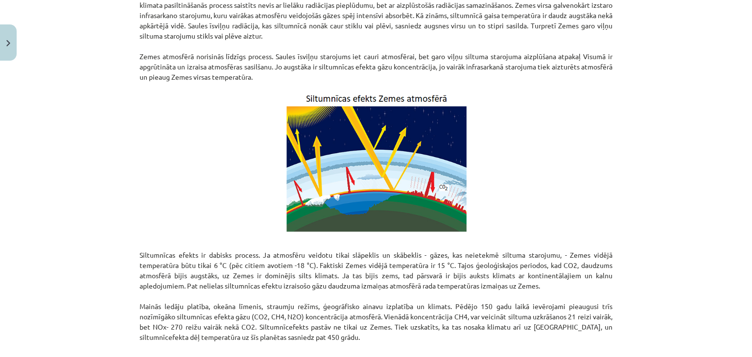
scroll to position [571, 0]
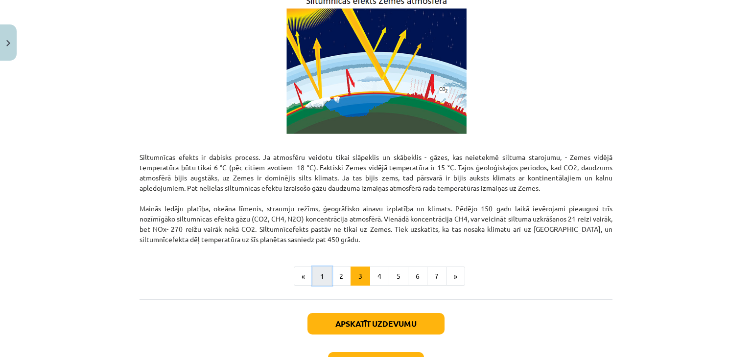
click at [319, 272] on button "1" at bounding box center [322, 277] width 20 height 20
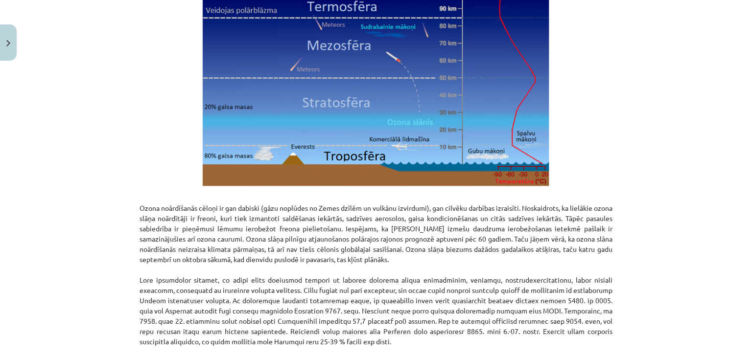
scroll to position [1202, 0]
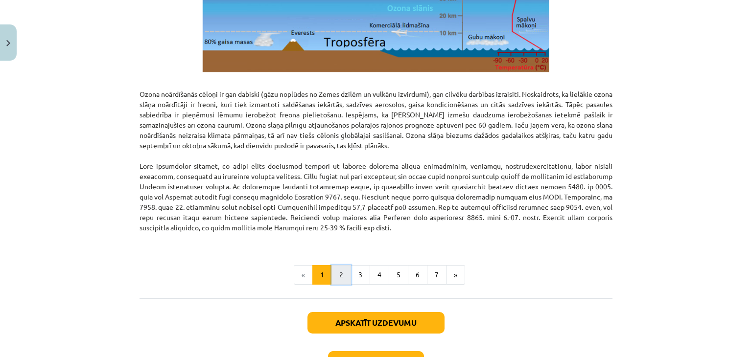
click at [331, 275] on button "2" at bounding box center [341, 275] width 20 height 20
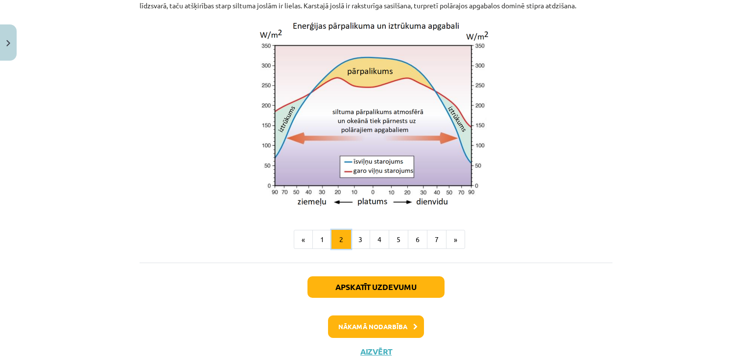
scroll to position [902, 0]
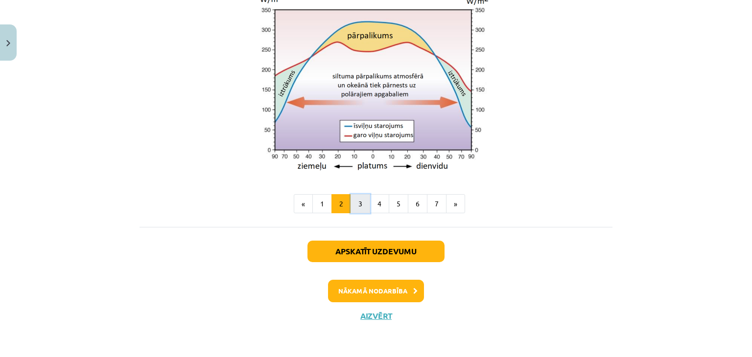
click at [351, 202] on button "3" at bounding box center [360, 204] width 20 height 20
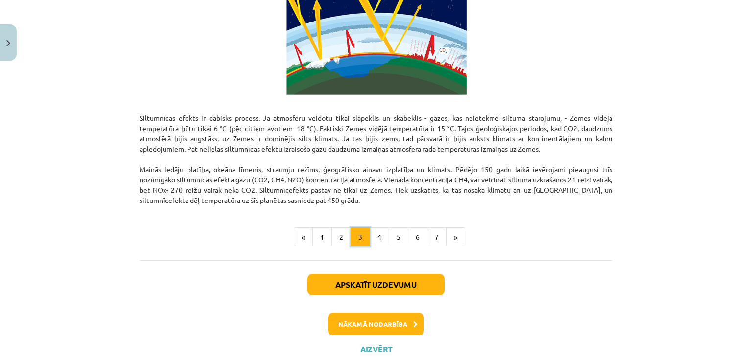
scroll to position [642, 0]
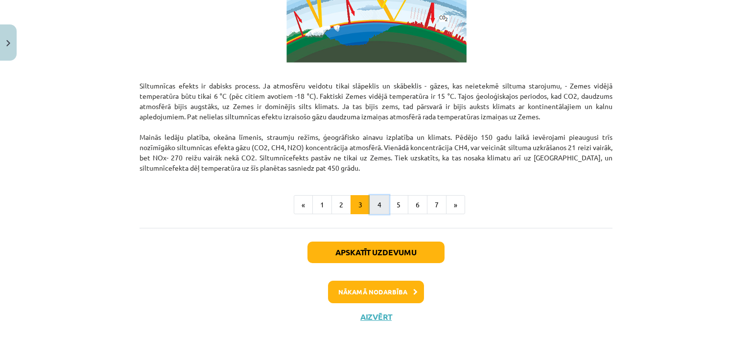
click at [373, 206] on button "4" at bounding box center [379, 205] width 20 height 20
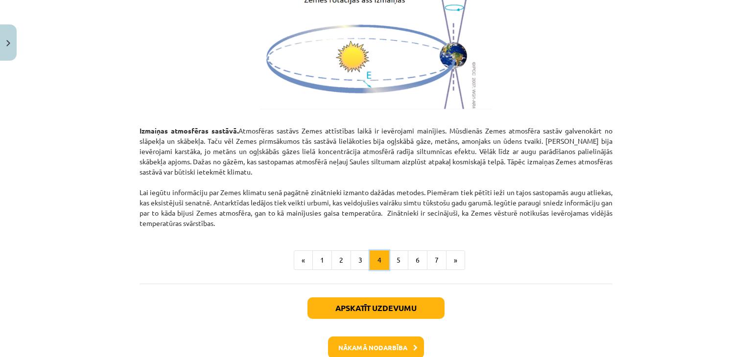
scroll to position [1142, 0]
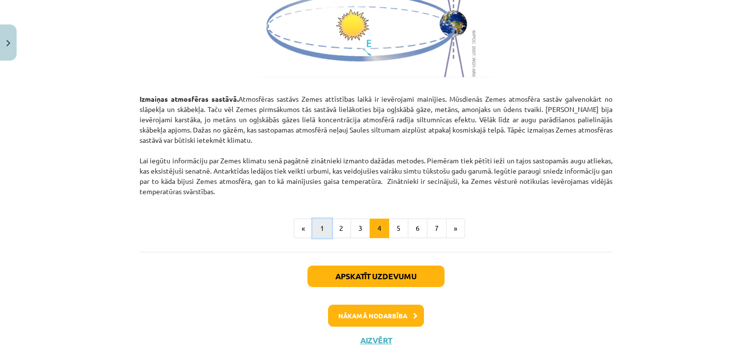
click at [318, 222] on button "1" at bounding box center [322, 229] width 20 height 20
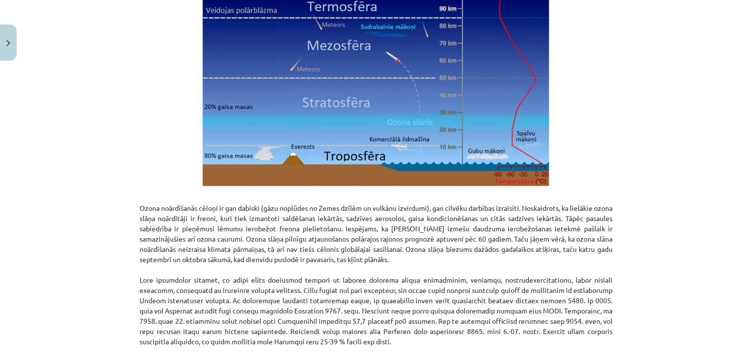
scroll to position [1202, 0]
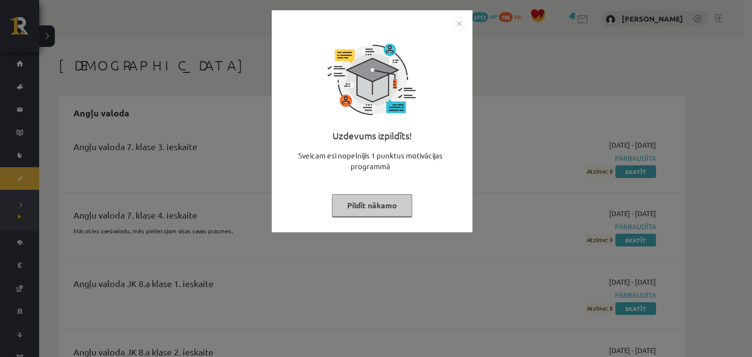
click at [459, 24] on img "Close" at bounding box center [459, 23] width 15 height 15
